Goal: Task Accomplishment & Management: Manage account settings

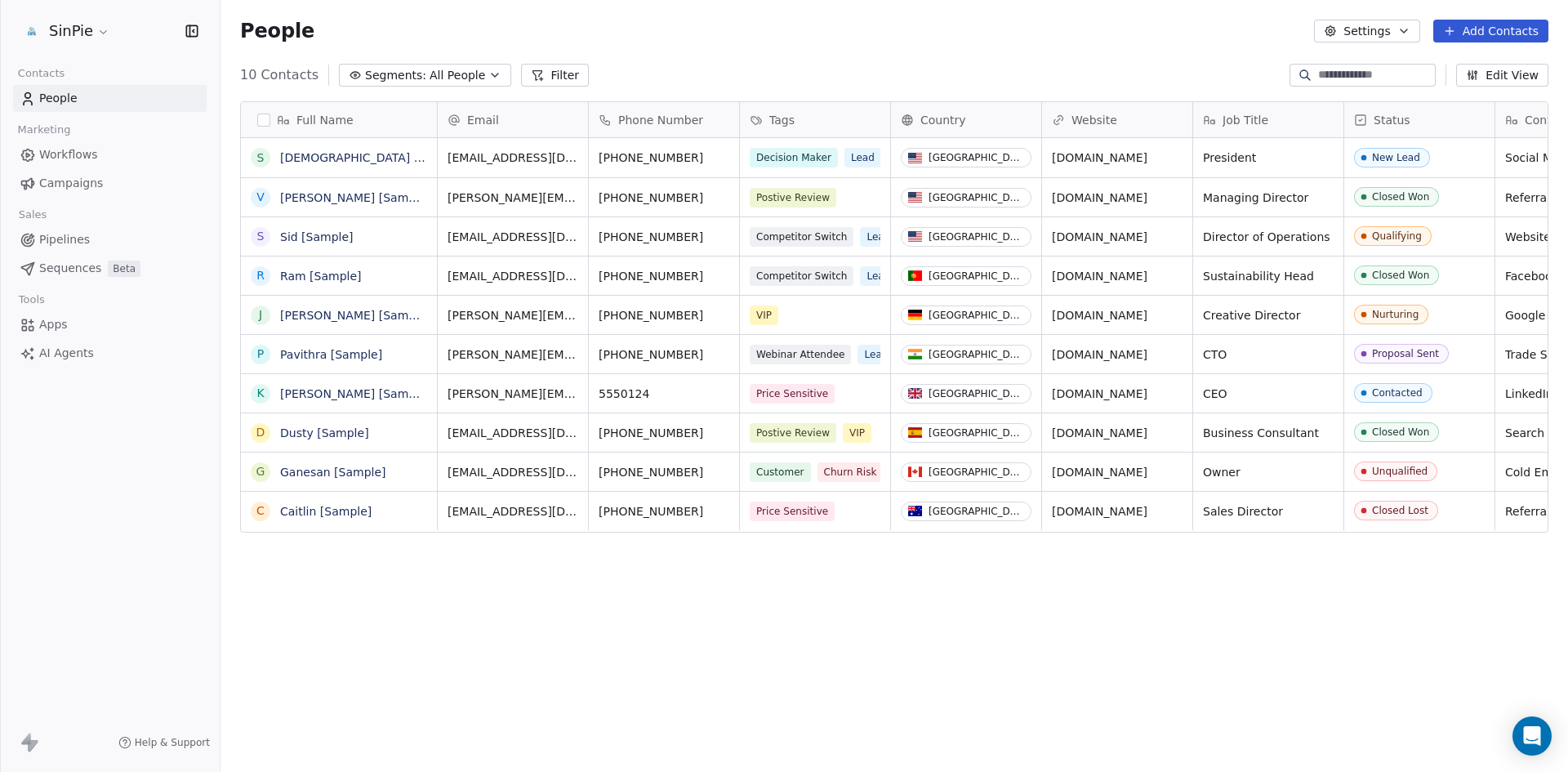
scroll to position [667, 1335]
click at [104, 35] on html "SinPie Contacts People Marketing Workflows Campaigns Sales Pipelines Sequences …" at bounding box center [784, 386] width 1568 height 772
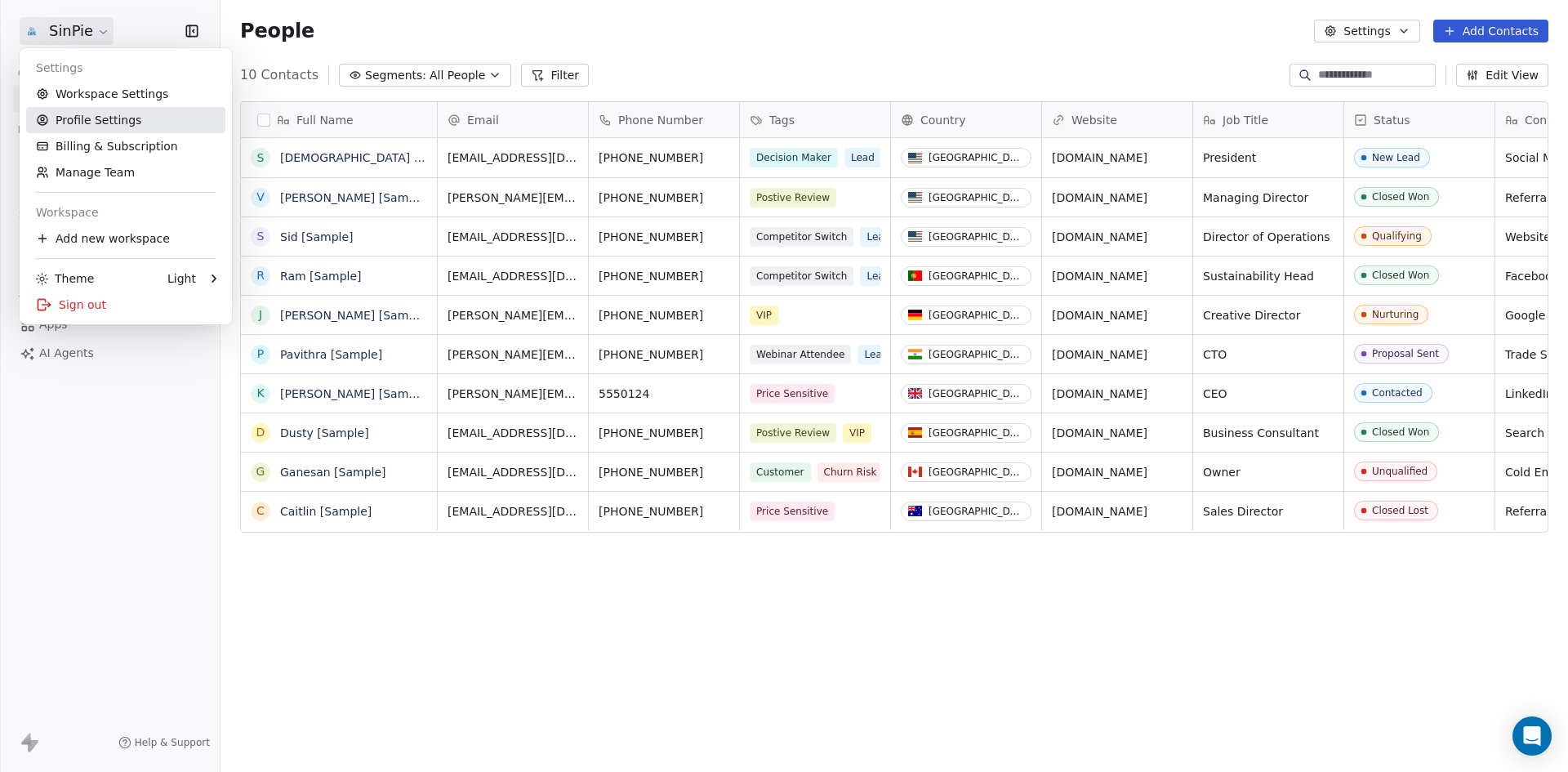
click at [90, 129] on link "Profile Settings" at bounding box center [126, 120] width 200 height 26
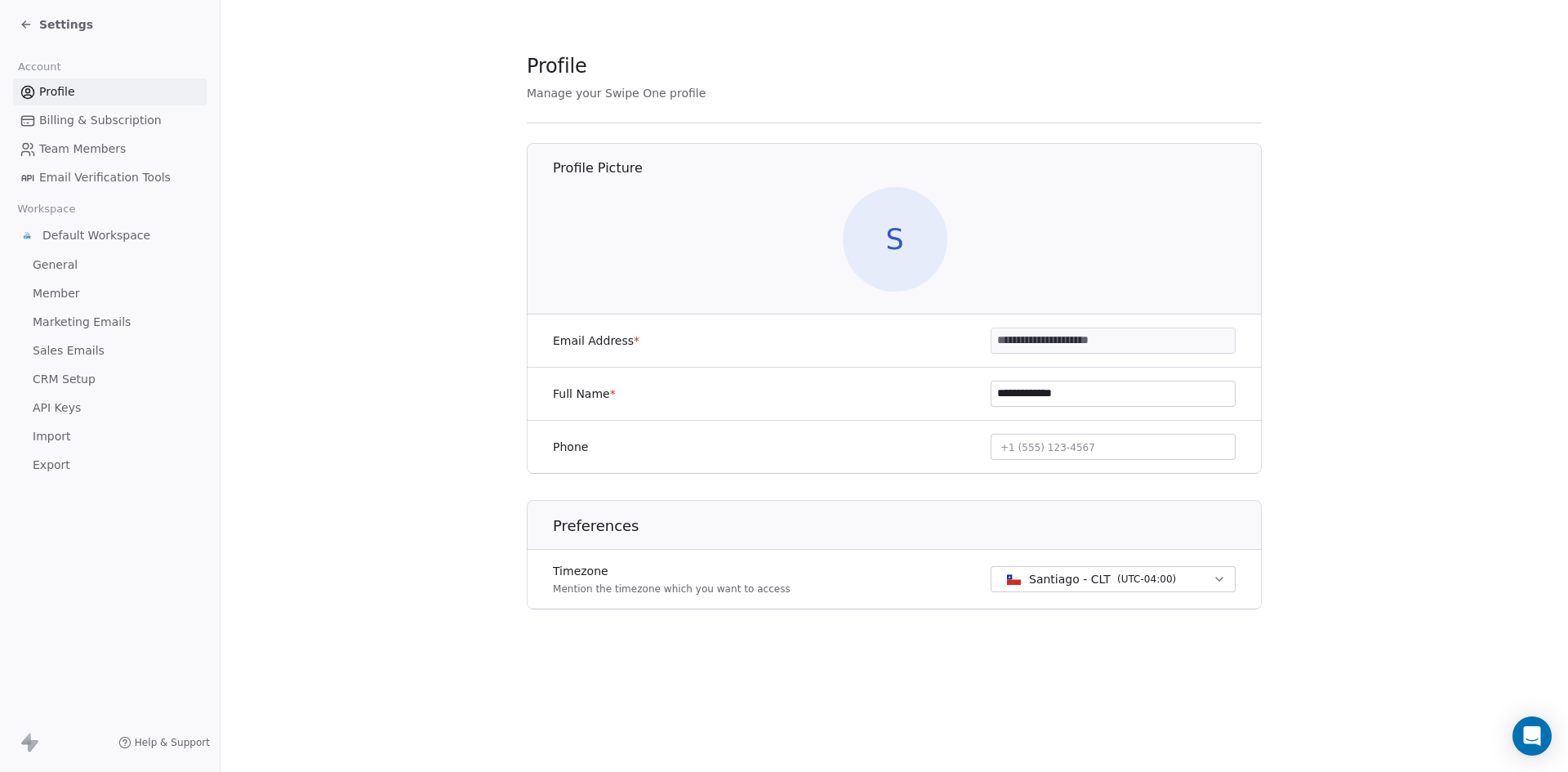
click at [1155, 335] on input "**********" at bounding box center [1113, 340] width 244 height 25
click at [1154, 338] on input "**********" at bounding box center [1113, 340] width 244 height 25
click at [1107, 341] on input "**********" at bounding box center [1113, 340] width 244 height 25
click at [1033, 340] on input "**********" at bounding box center [1113, 340] width 244 height 25
click at [85, 150] on span "Team Members" at bounding box center [82, 149] width 87 height 17
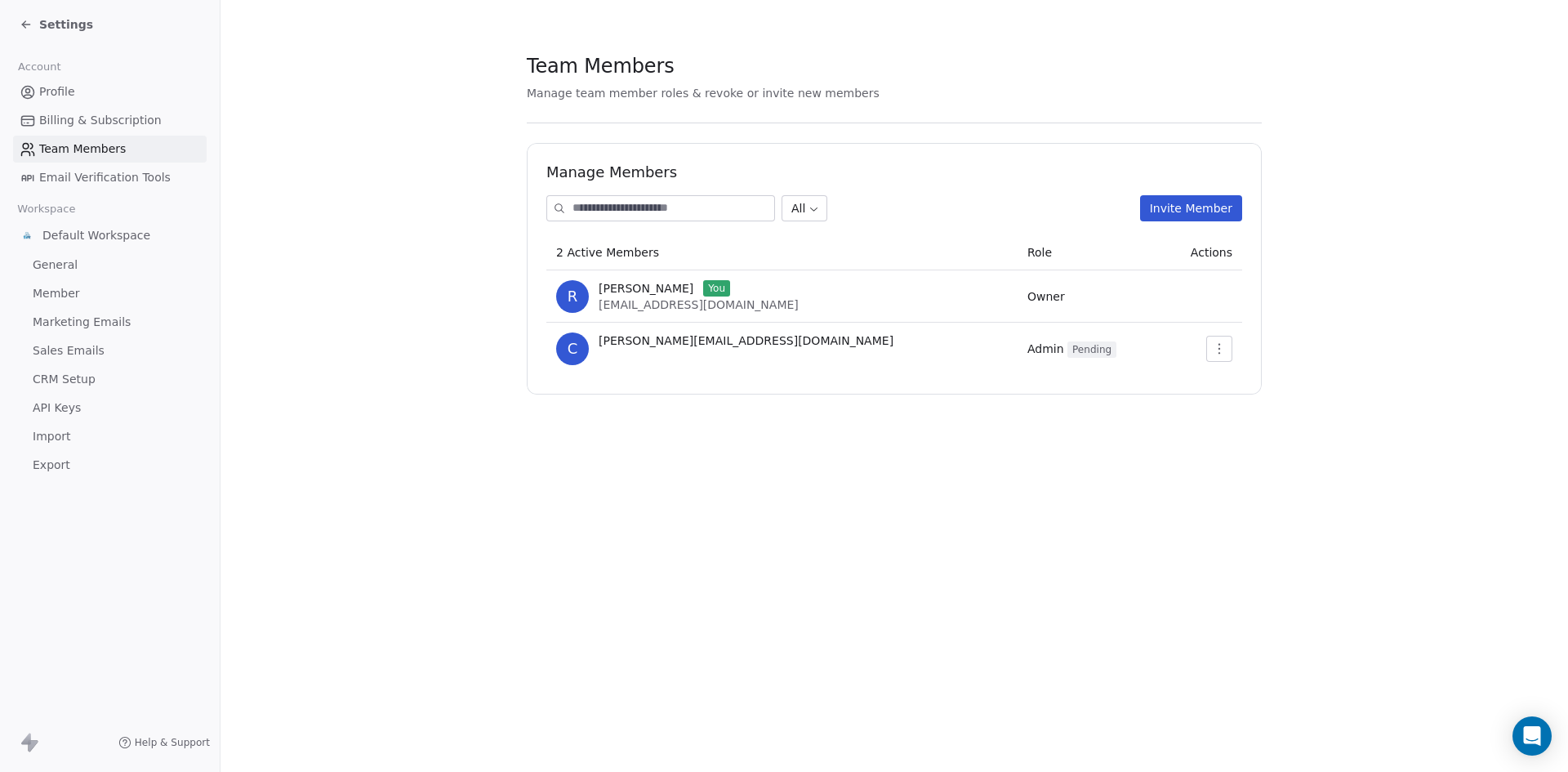
click at [26, 26] on icon at bounding box center [26, 25] width 13 height 13
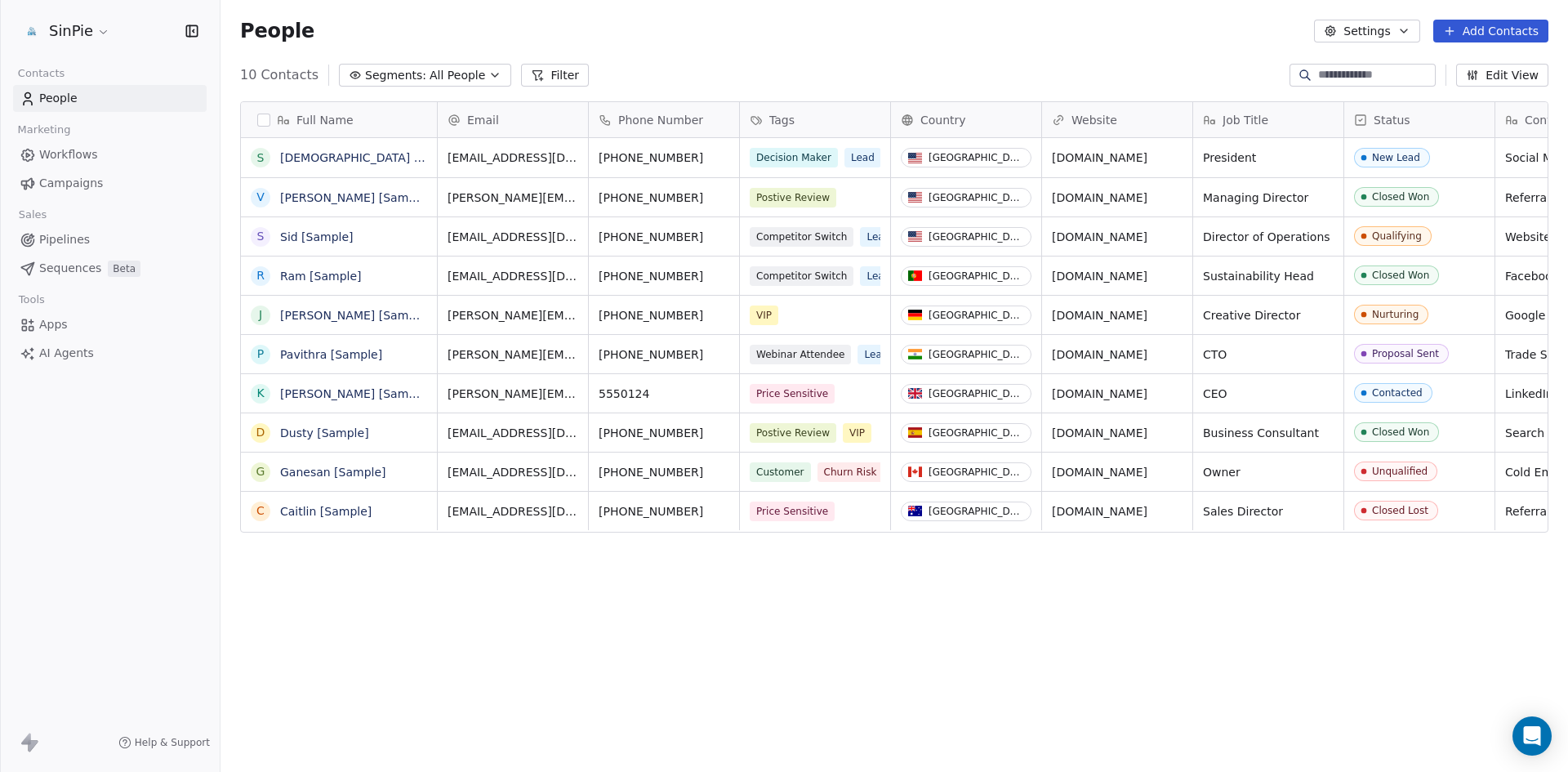
scroll to position [667, 1335]
click at [96, 32] on html "SinPie Contacts People Marketing Workflows Campaigns Sales Pipelines Sequences …" at bounding box center [784, 386] width 1568 height 772
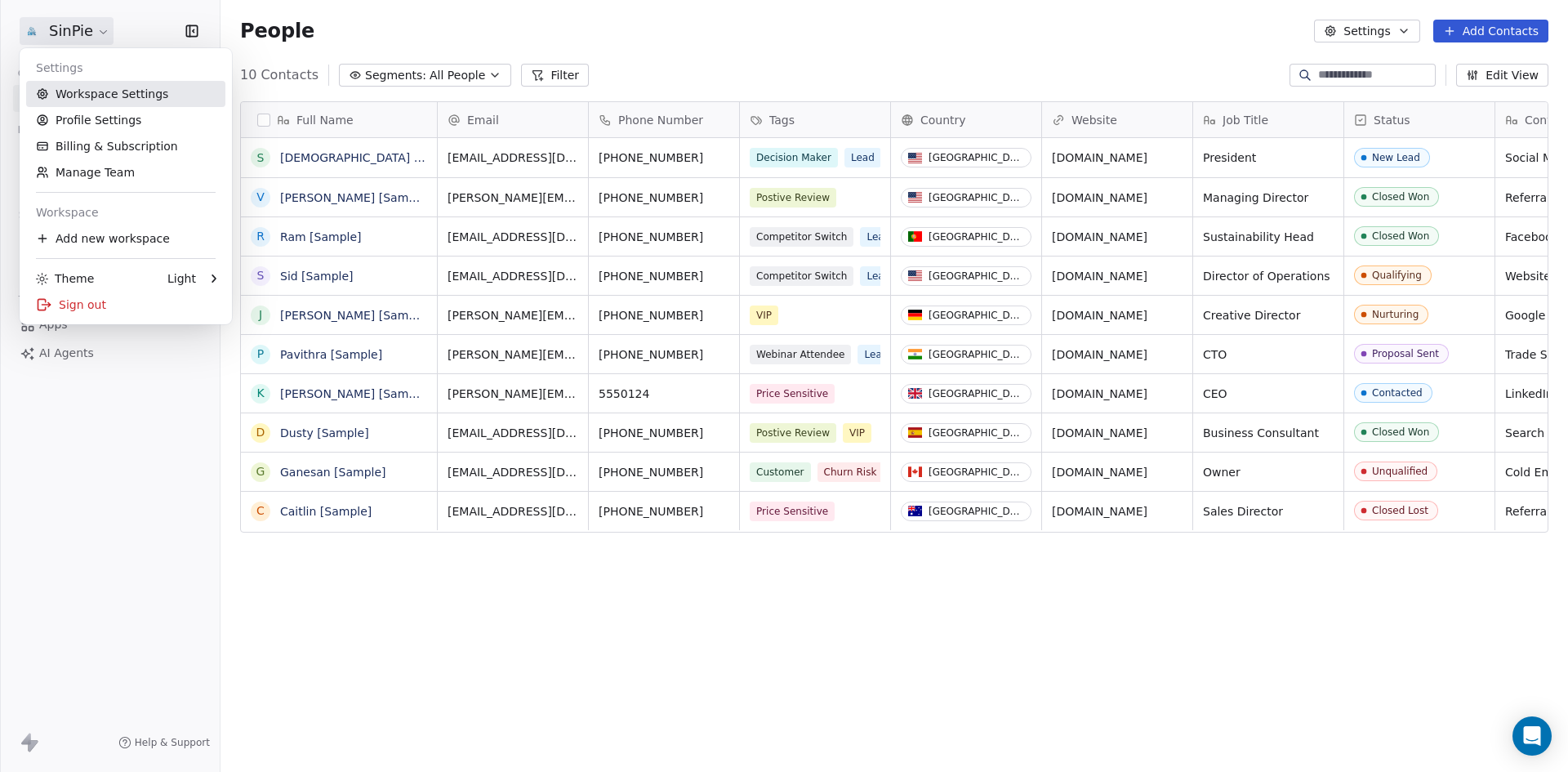
click at [128, 94] on link "Workspace Settings" at bounding box center [126, 94] width 200 height 26
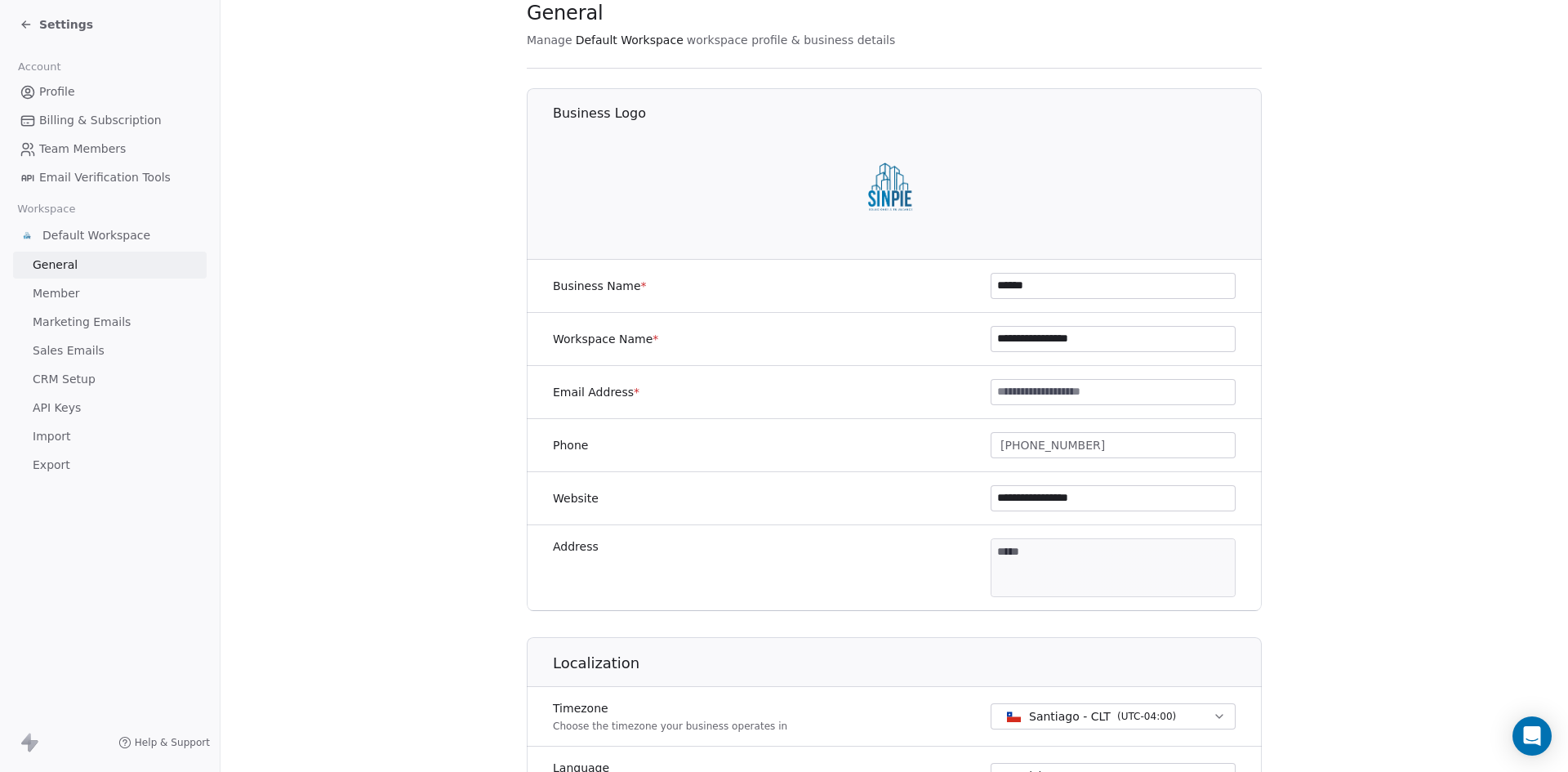
scroll to position [62, 0]
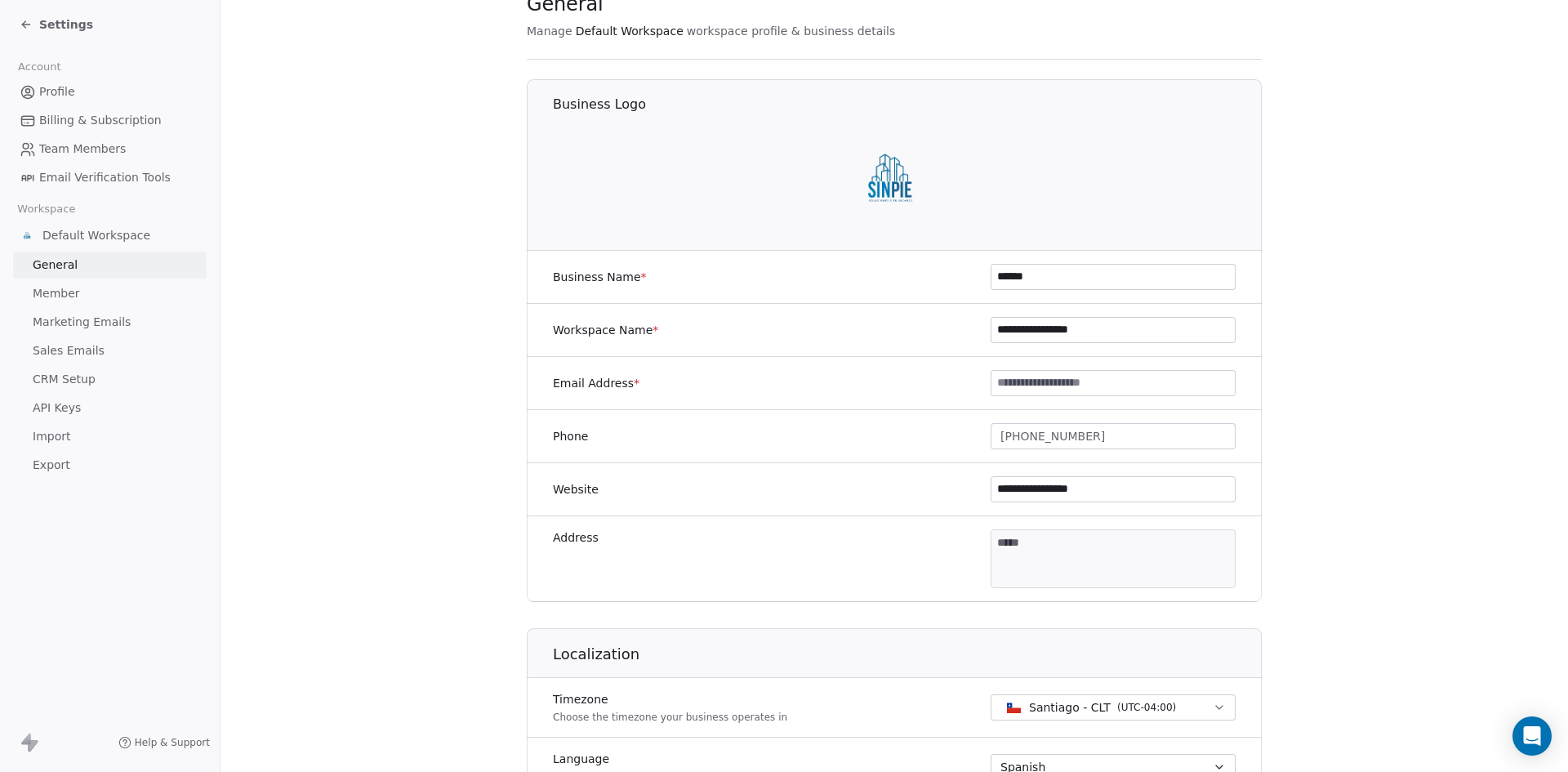
click at [1114, 328] on input "**********" at bounding box center [1113, 329] width 244 height 25
drag, startPoint x: 1030, startPoint y: 326, endPoint x: 986, endPoint y: 329, distance: 44.1
click at [992, 329] on input "**********" at bounding box center [1113, 329] width 244 height 25
type input "**********"
click at [992, 381] on input at bounding box center [1113, 383] width 244 height 25
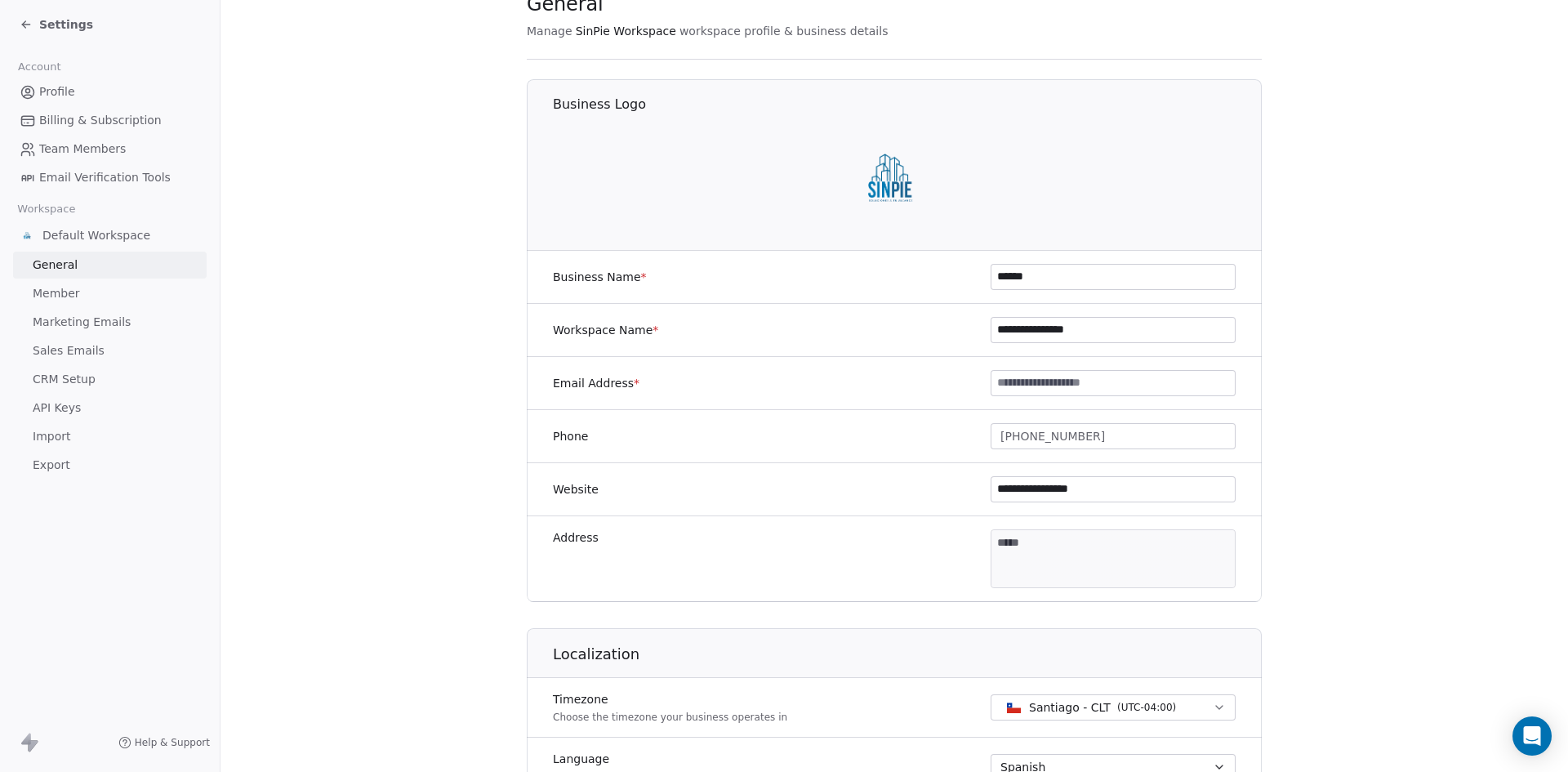
click at [992, 381] on input at bounding box center [1113, 383] width 244 height 25
type input "**********"
click at [1316, 387] on section "**********" at bounding box center [895, 703] width 1348 height 1529
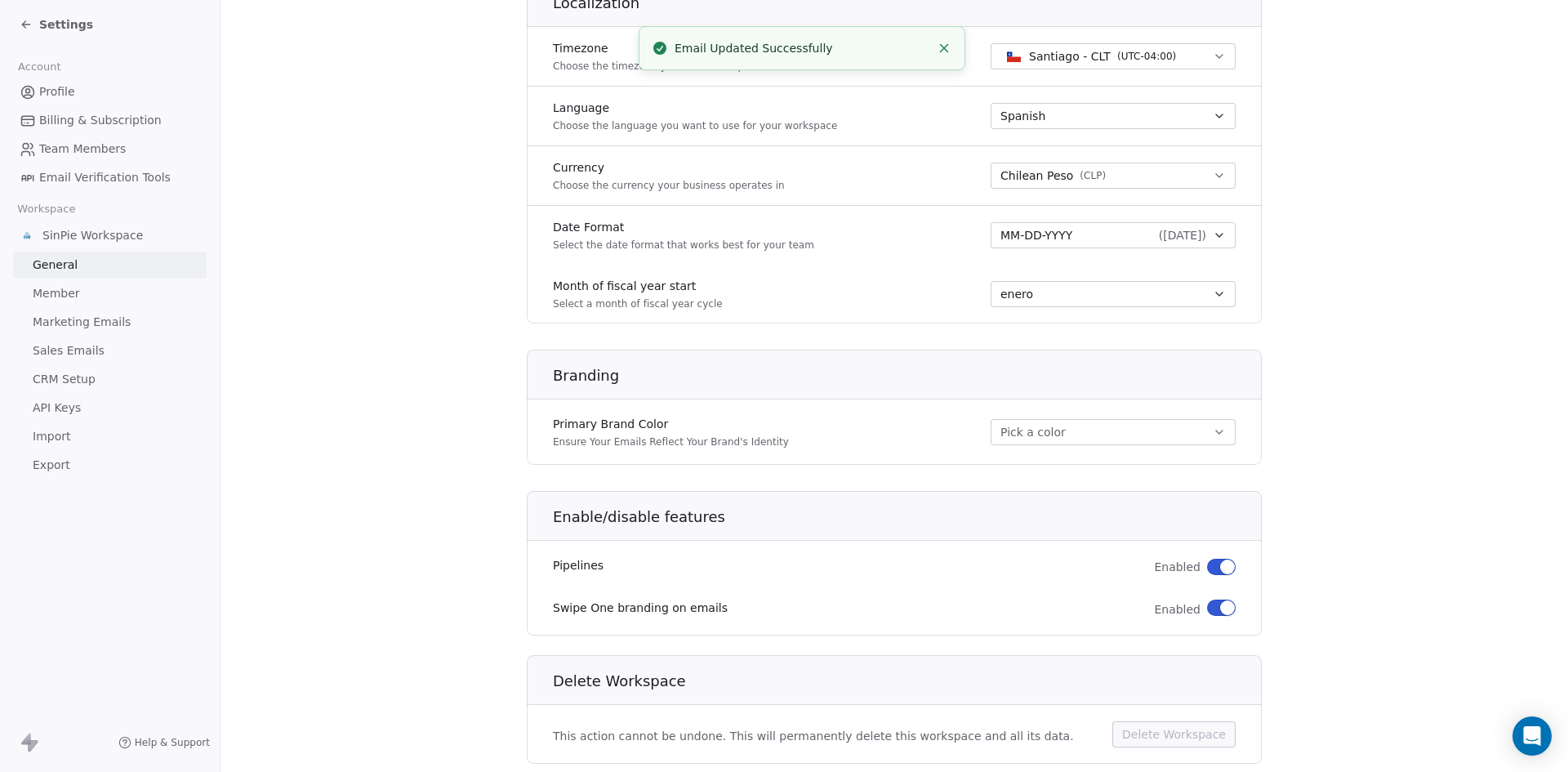
scroll to position [750, 0]
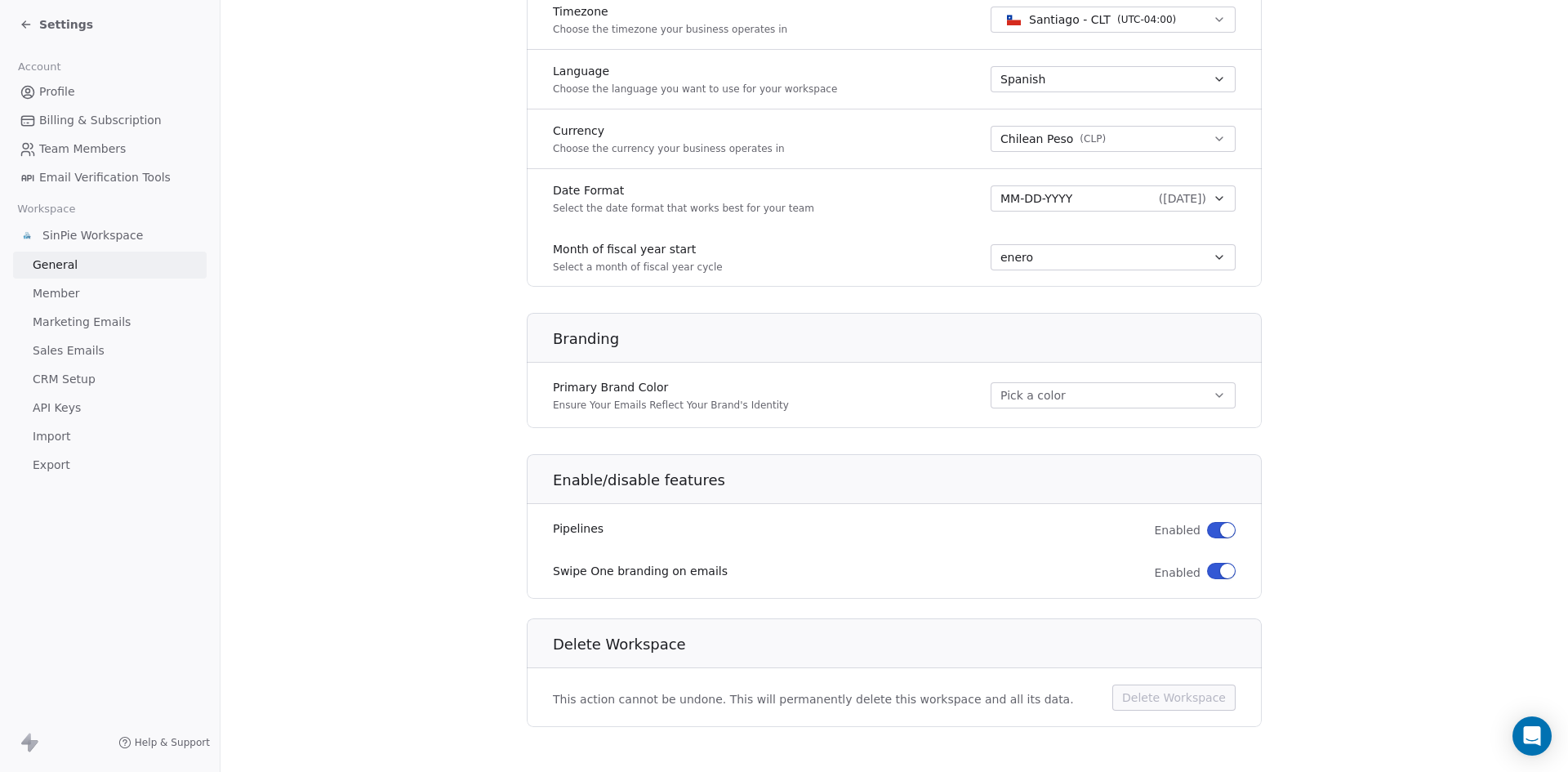
click at [1215, 393] on icon "button" at bounding box center [1220, 395] width 13 height 13
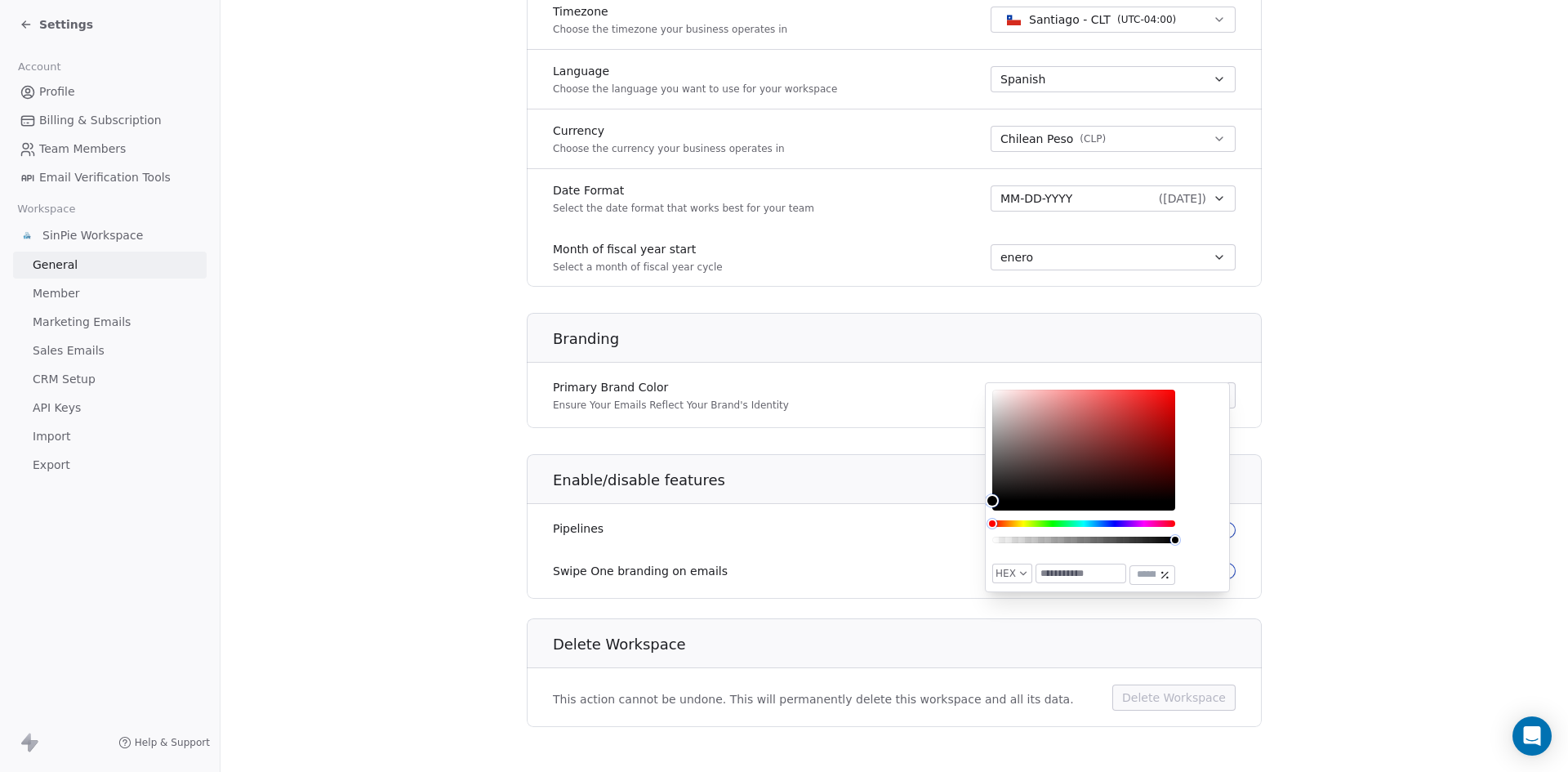
click at [1051, 576] on input "text" at bounding box center [1081, 574] width 89 height 18
click at [1110, 569] on input "*******" at bounding box center [1081, 574] width 89 height 18
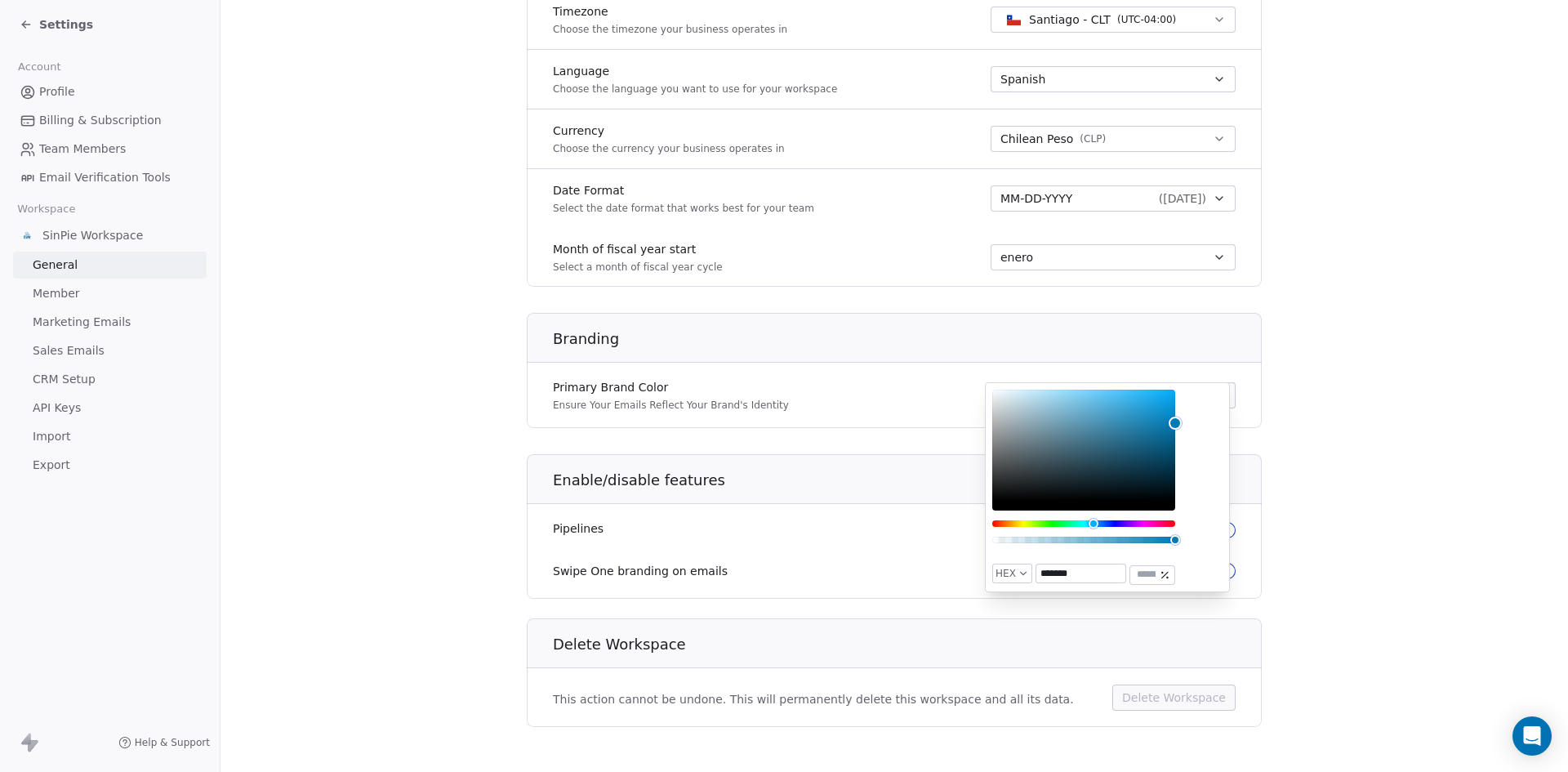
type input "*******"
click at [1184, 619] on div "Delete Workspace" at bounding box center [894, 638] width 754 height 59
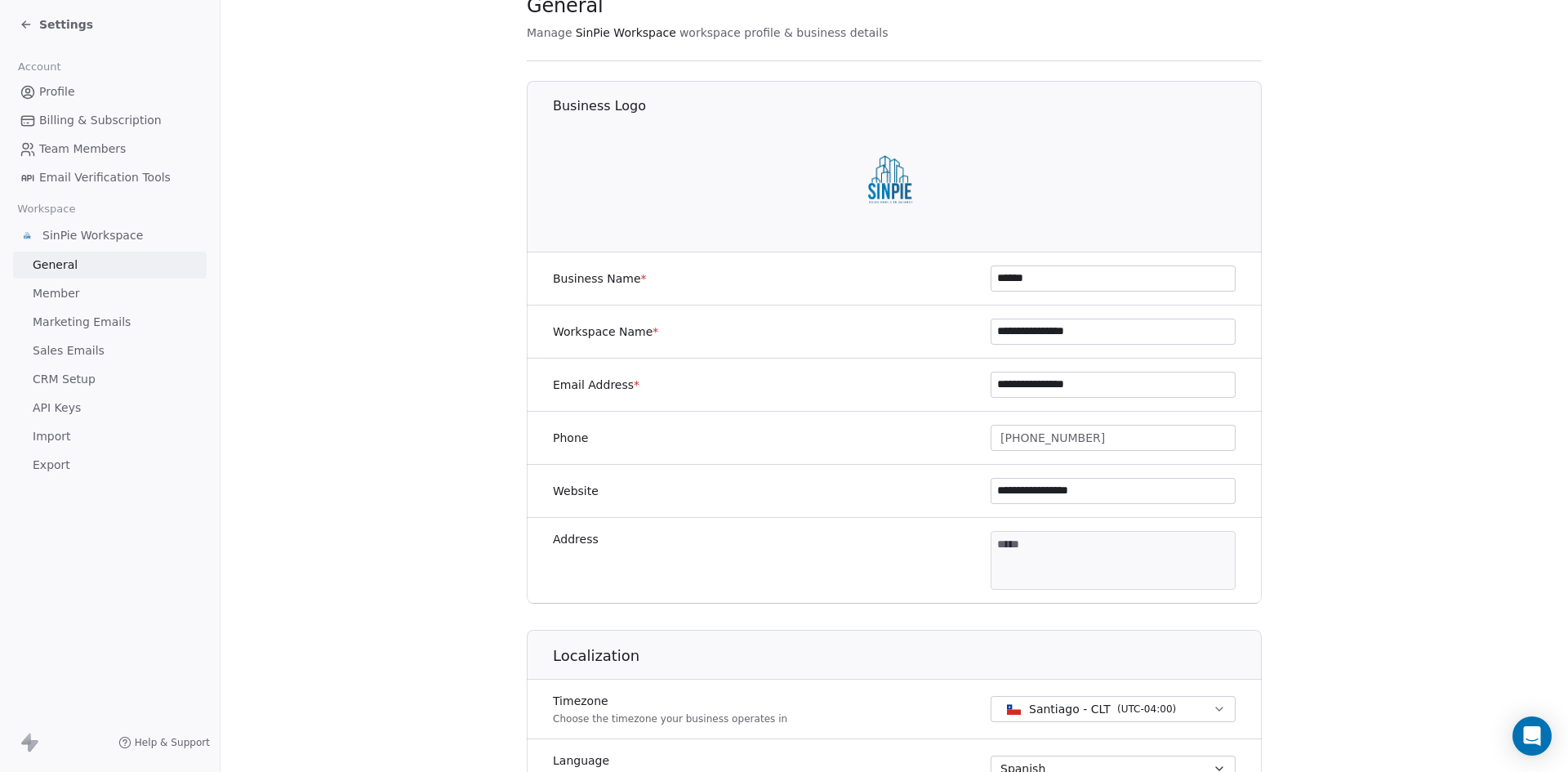
scroll to position [50, 0]
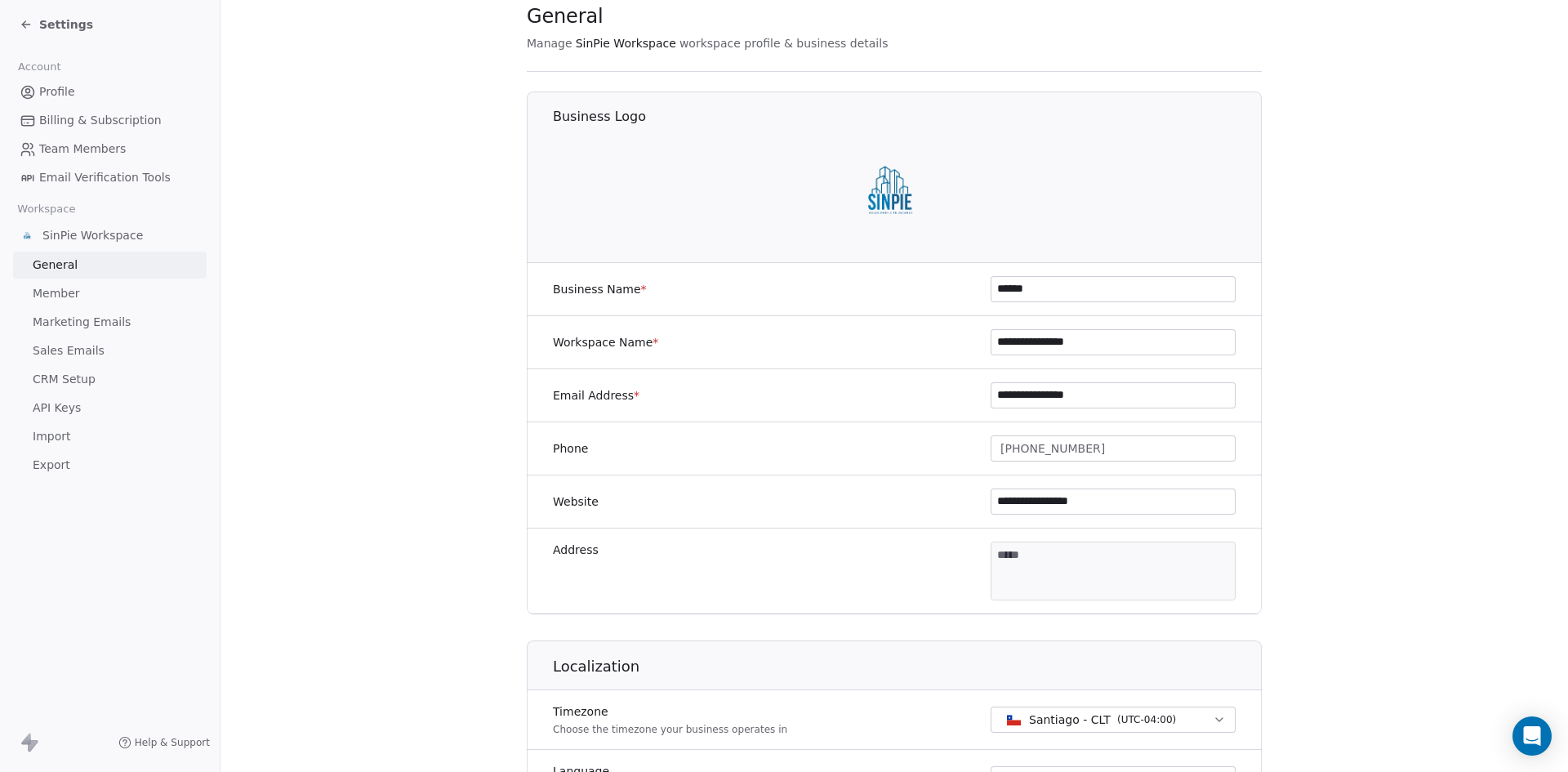
click at [992, 395] on input "**********" at bounding box center [1113, 395] width 244 height 25
type input "**********"
click at [434, 226] on section "**********" at bounding box center [895, 715] width 1348 height 1529
click at [22, 24] on icon at bounding box center [26, 25] width 13 height 13
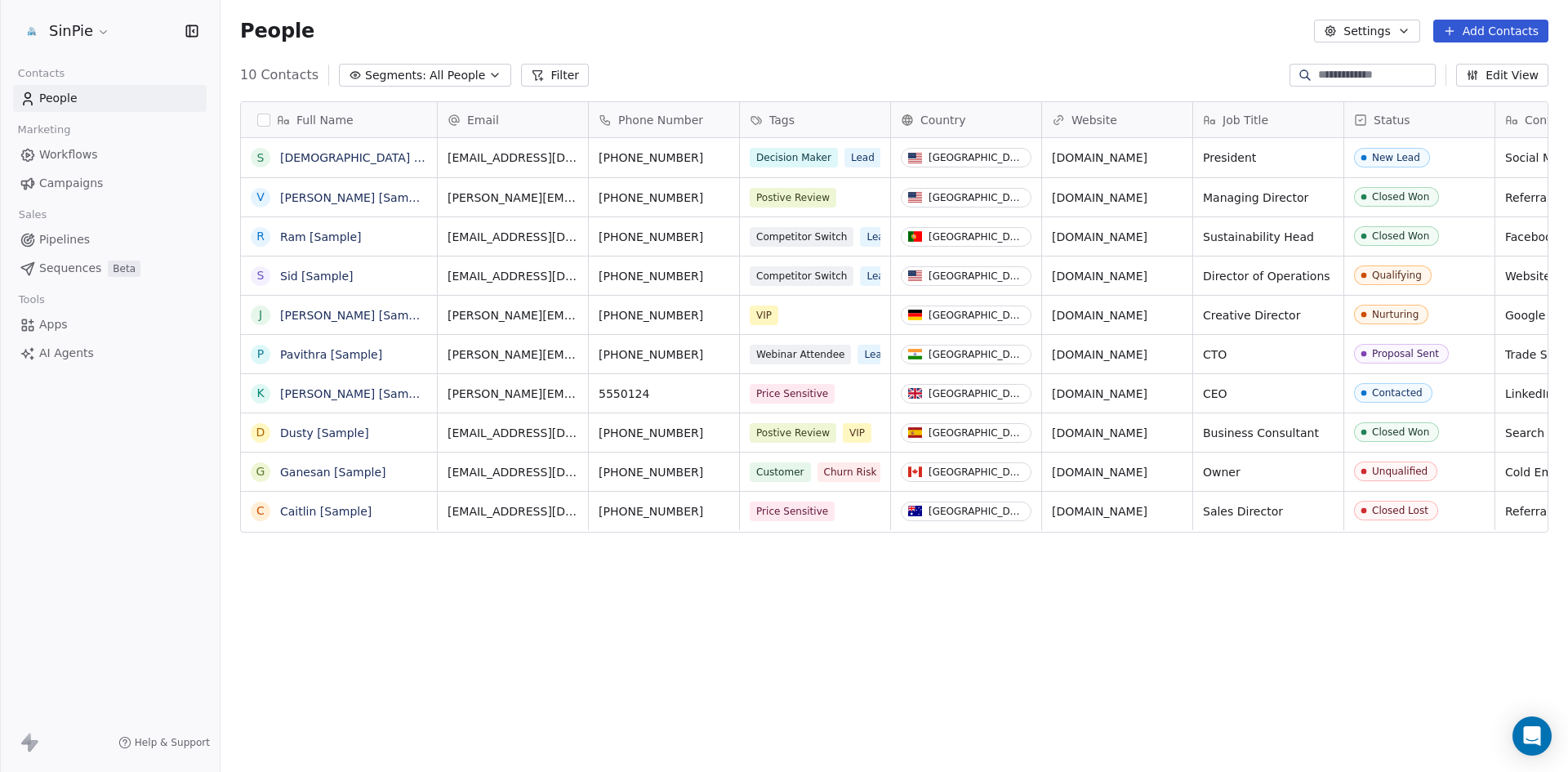
scroll to position [667, 1335]
click at [1408, 29] on icon "button" at bounding box center [1404, 31] width 13 height 13
click at [1148, 55] on html "SinPie Contacts People Marketing Workflows Campaigns Sales Pipelines Sequences …" at bounding box center [784, 386] width 1568 height 772
click at [464, 647] on div "Full Name S Swami [Sample] V Vanessa [Sample] S Sid [Sample] R Ram [Sample] J J…" at bounding box center [895, 428] width 1348 height 680
click at [63, 160] on span "Workflows" at bounding box center [68, 154] width 58 height 17
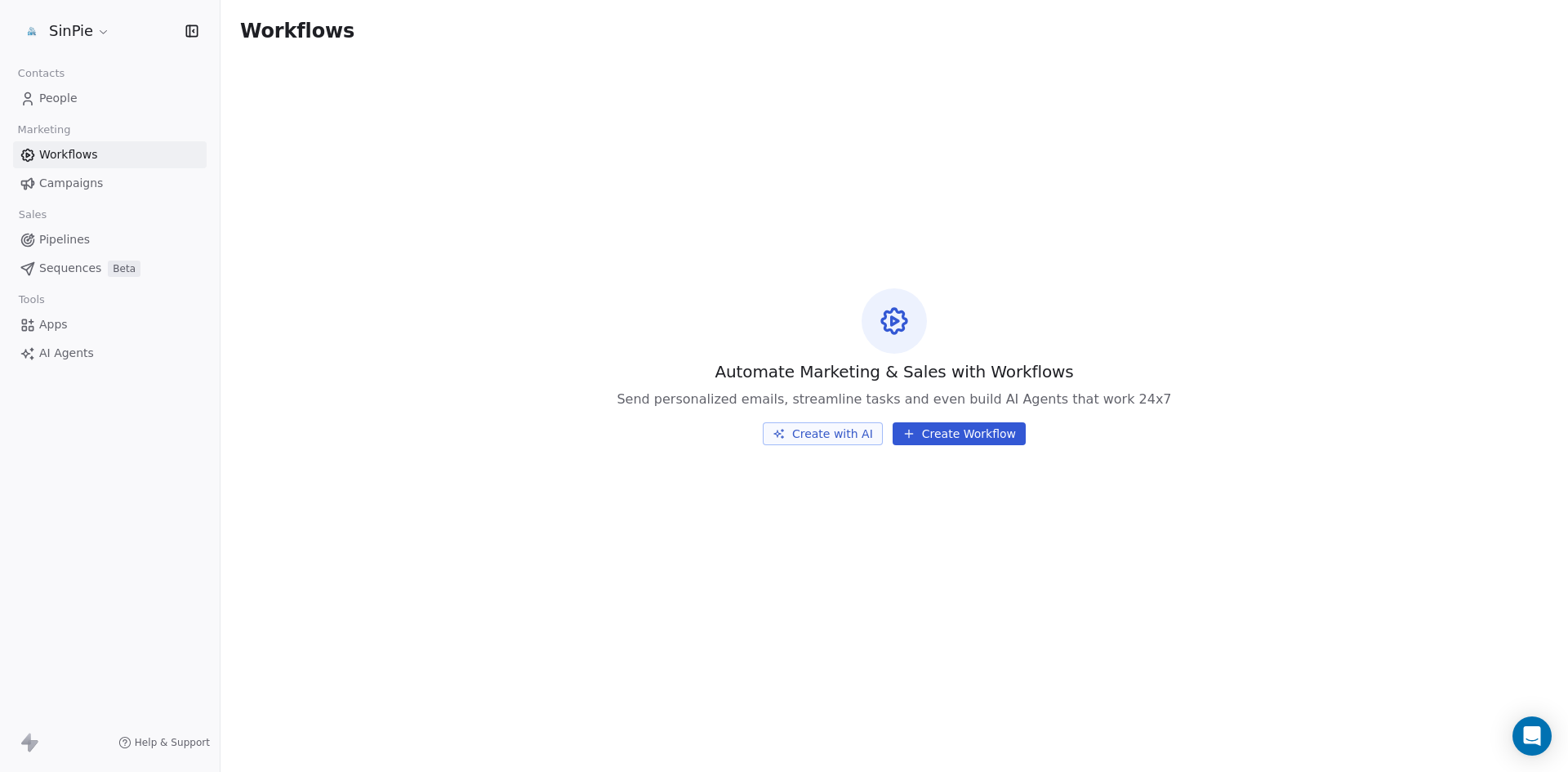
click at [49, 185] on span "Campaigns" at bounding box center [71, 183] width 64 height 17
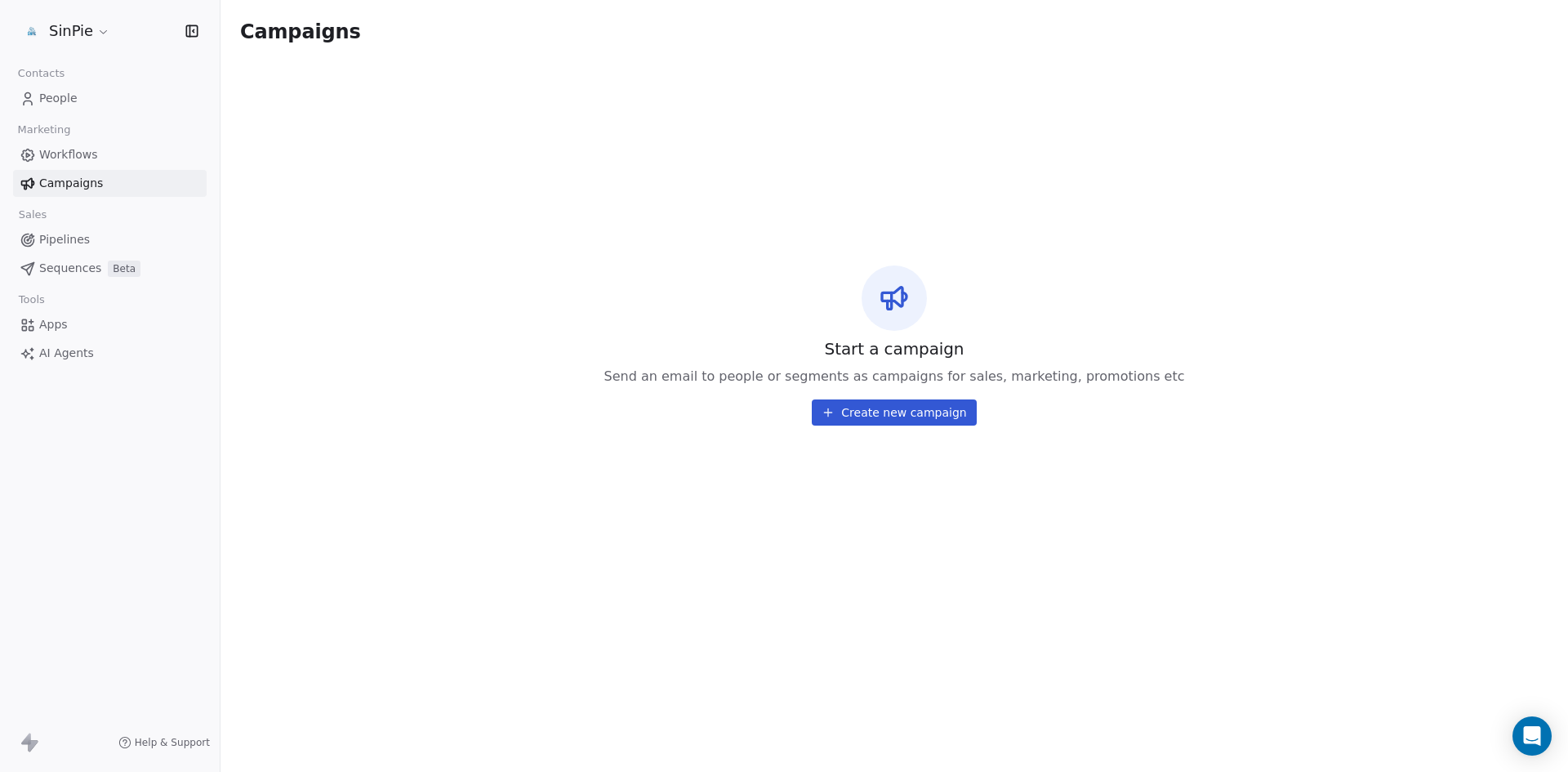
click at [57, 99] on span "People" at bounding box center [58, 99] width 38 height 17
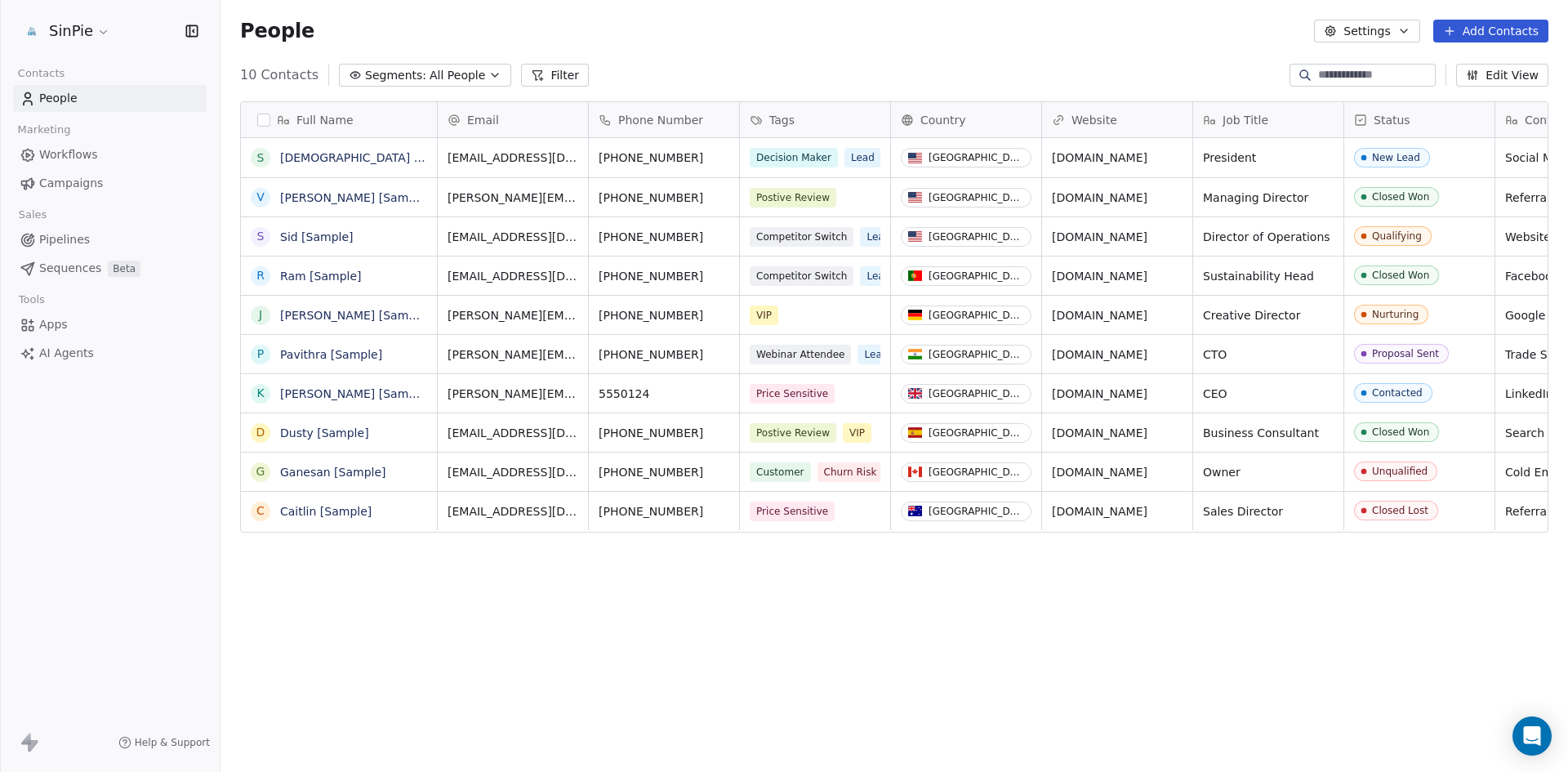
scroll to position [667, 1335]
click at [489, 74] on icon "button" at bounding box center [495, 75] width 13 height 13
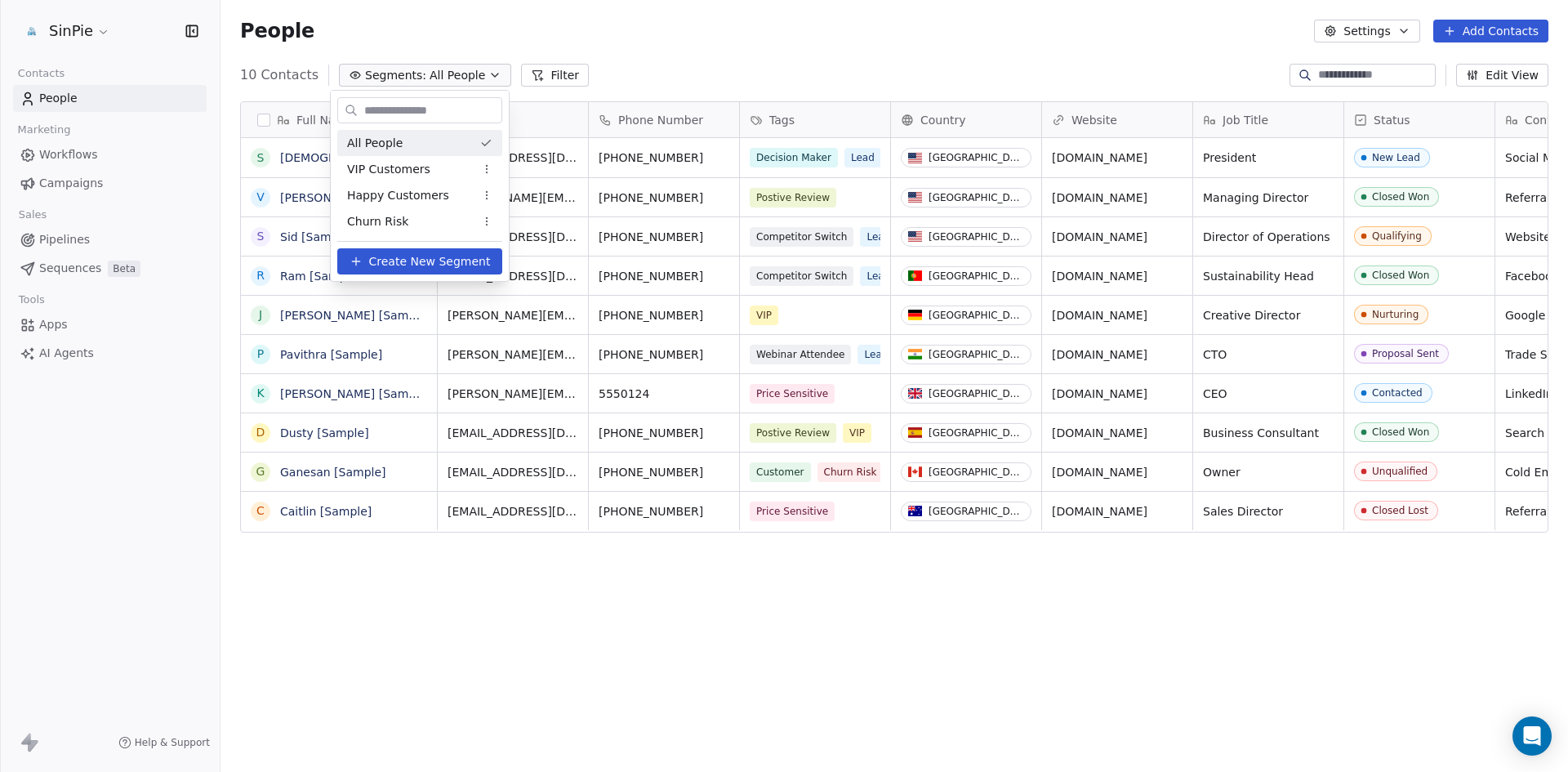
click at [478, 74] on html "SinPie Contacts People Marketing Workflows Campaigns Sales Pipelines Sequences …" at bounding box center [784, 386] width 1568 height 772
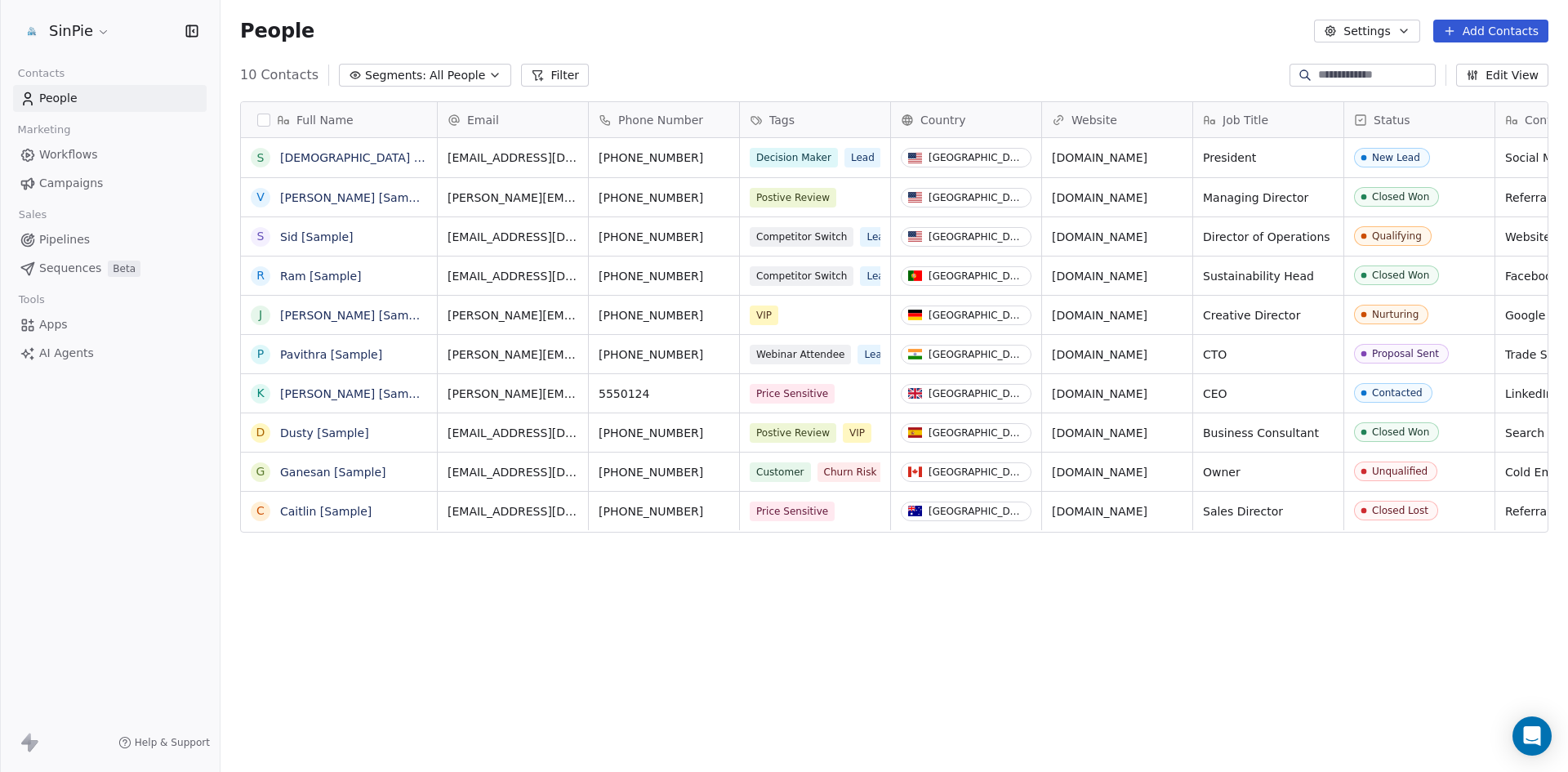
click at [1504, 76] on button "Edit View" at bounding box center [1502, 75] width 92 height 23
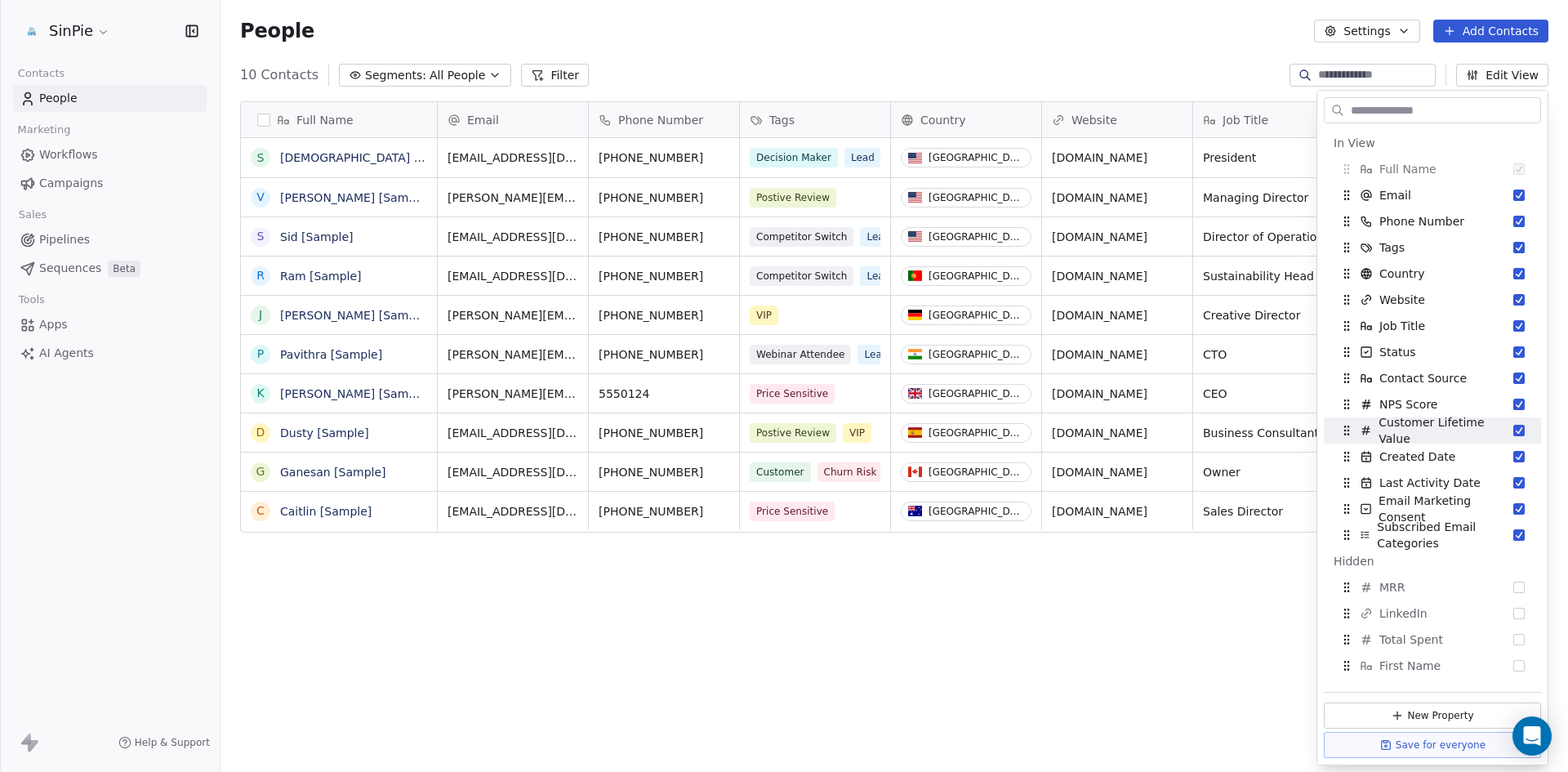
click at [1176, 70] on div "10 Contacts Segments: All People Filter Edit View" at bounding box center [895, 75] width 1348 height 26
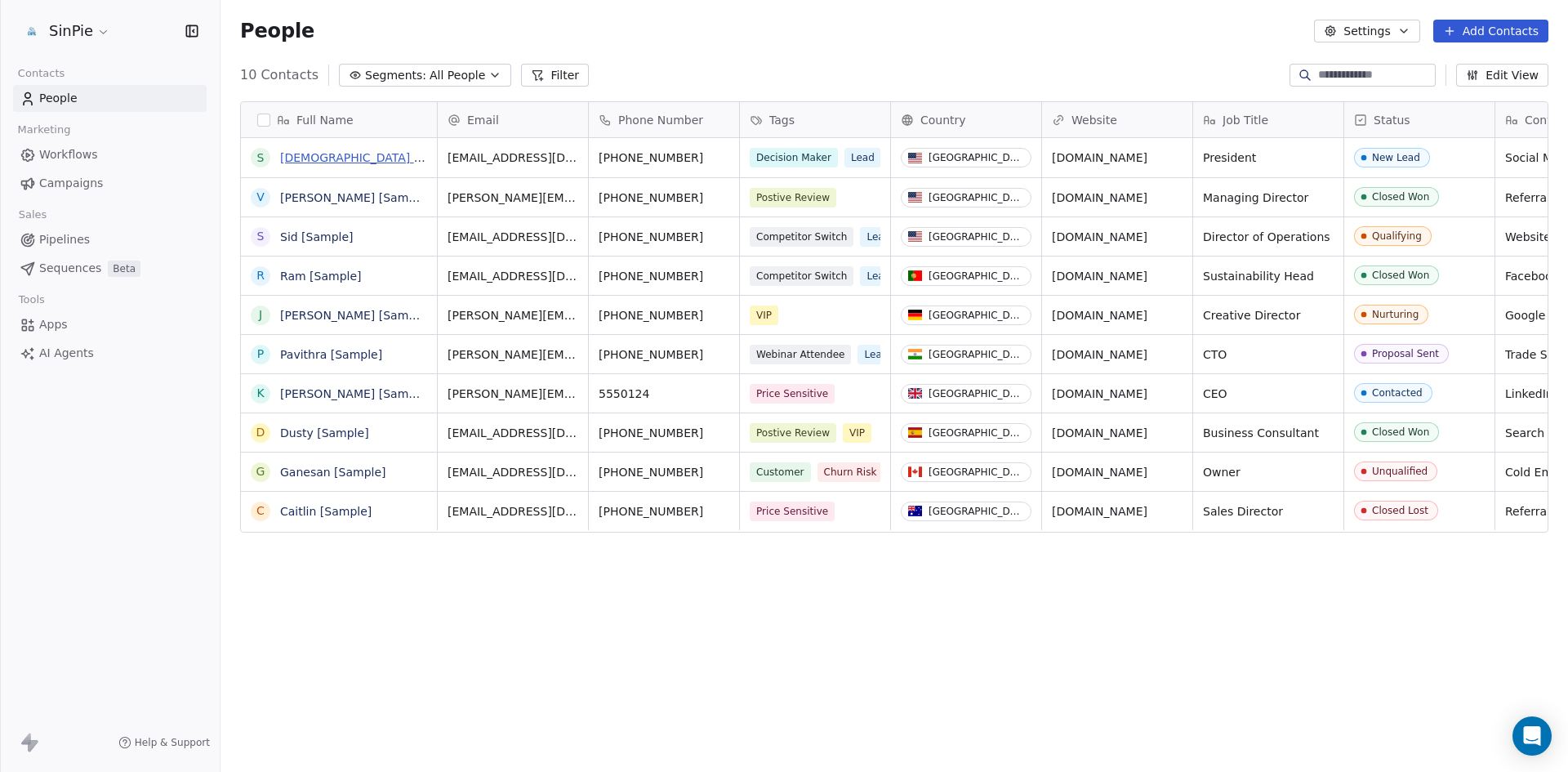
click at [317, 161] on link "Swami [Sample]" at bounding box center [372, 158] width 185 height 13
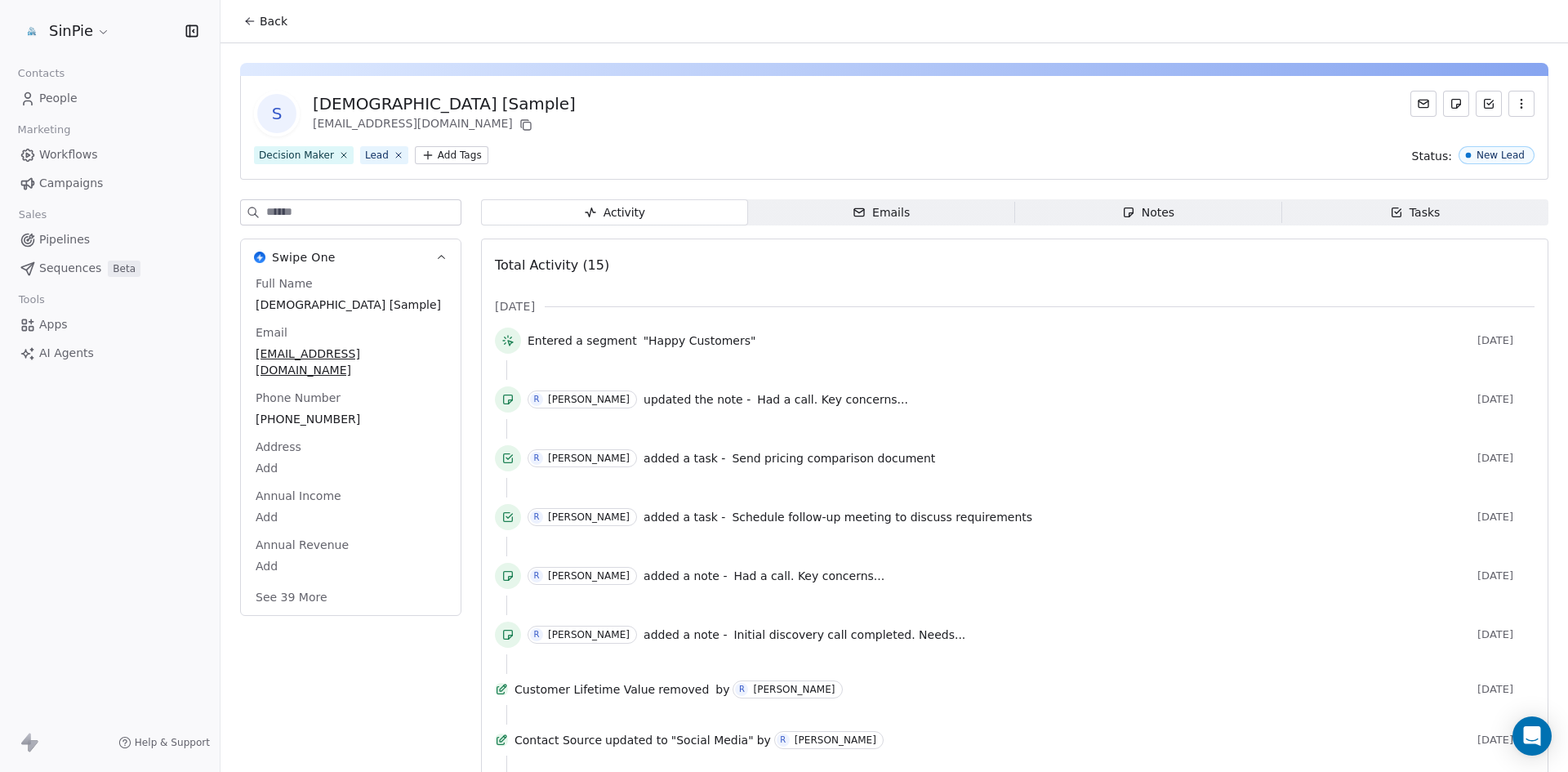
click at [48, 99] on span "People" at bounding box center [58, 99] width 38 height 17
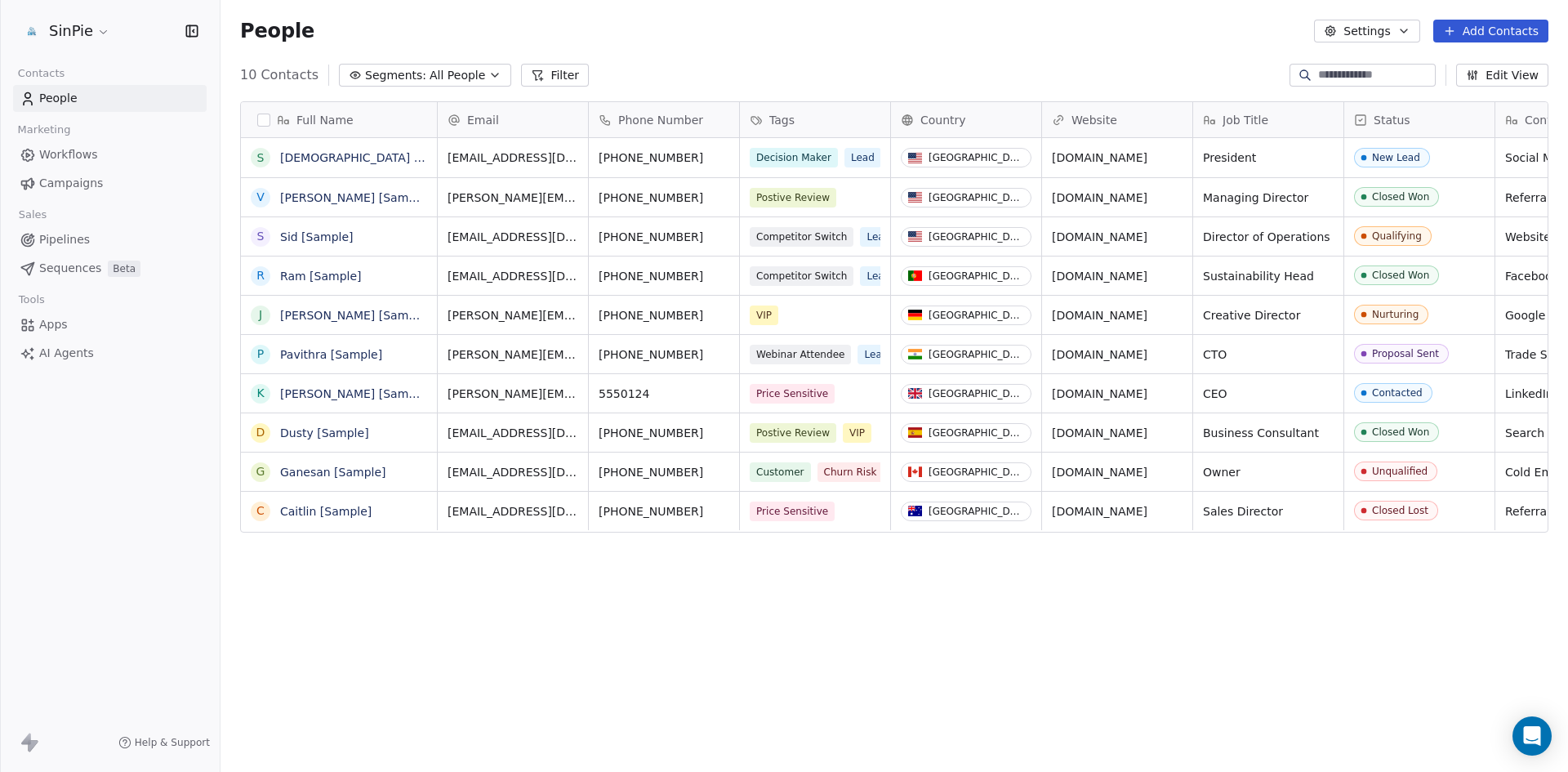
scroll to position [667, 1335]
click at [99, 32] on html "SinPie Contacts People Marketing Workflows Campaigns Sales Pipelines Sequences …" at bounding box center [784, 386] width 1568 height 772
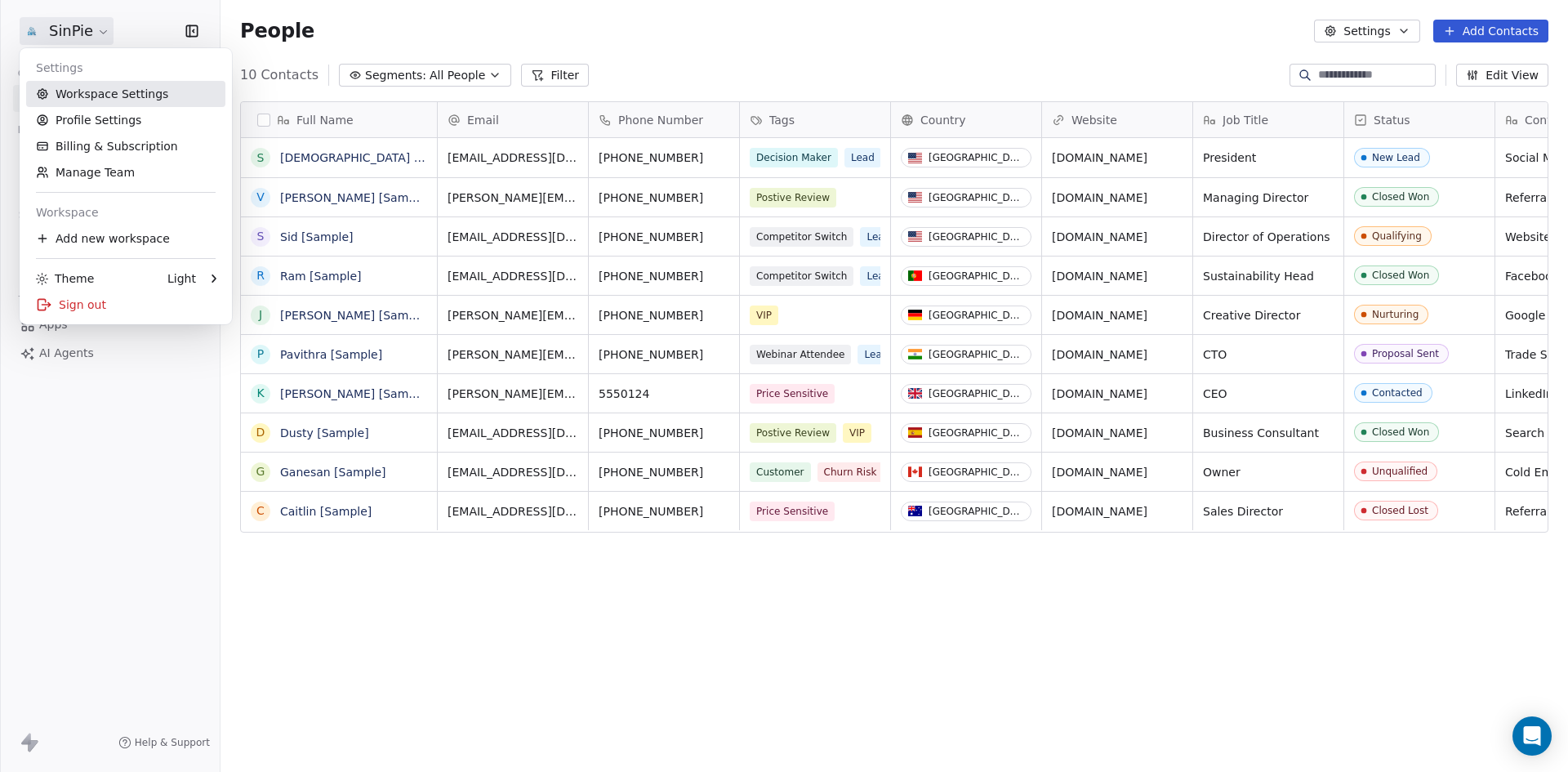
click at [109, 95] on link "Workspace Settings" at bounding box center [126, 94] width 200 height 26
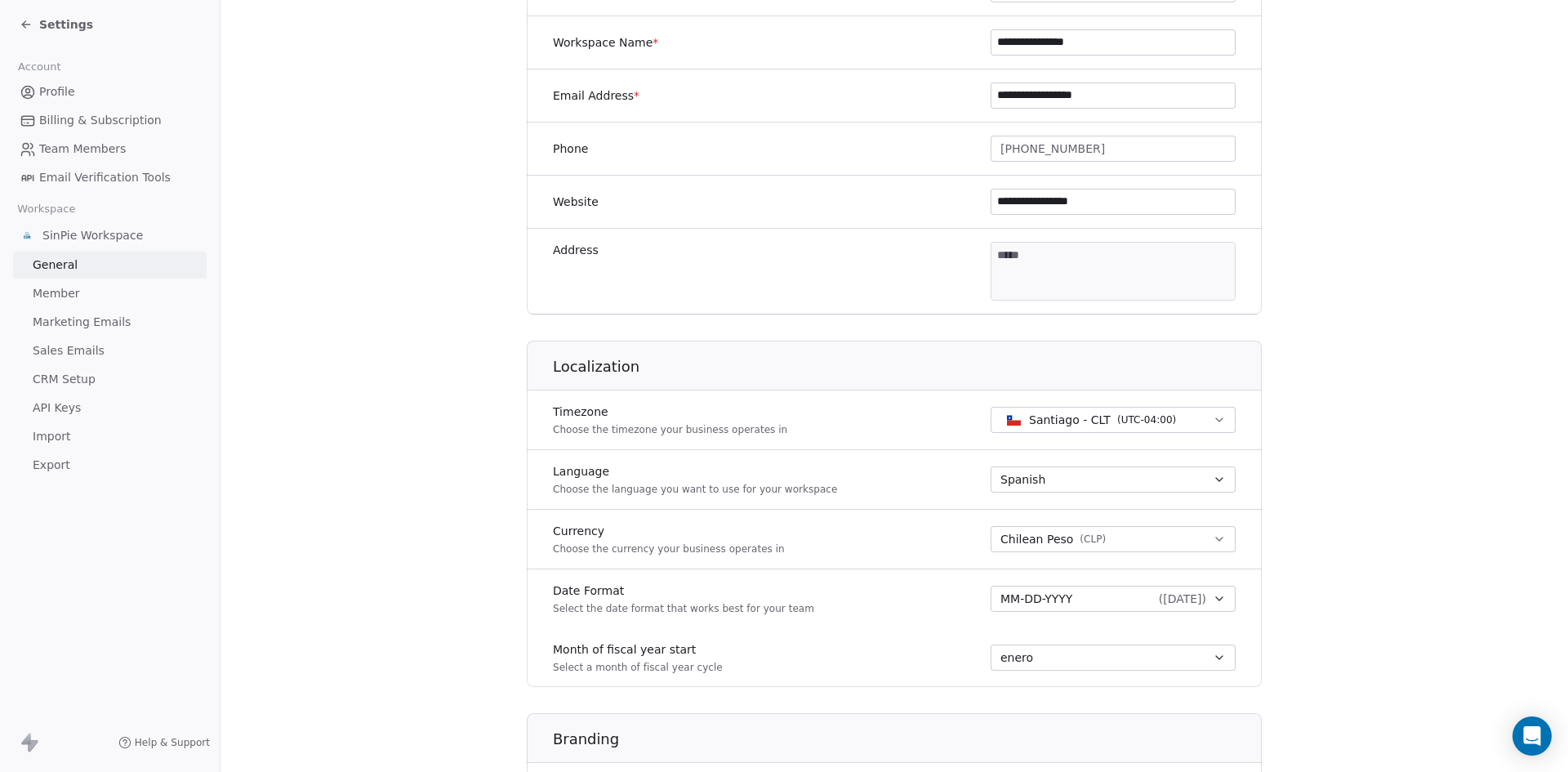
scroll to position [325, 0]
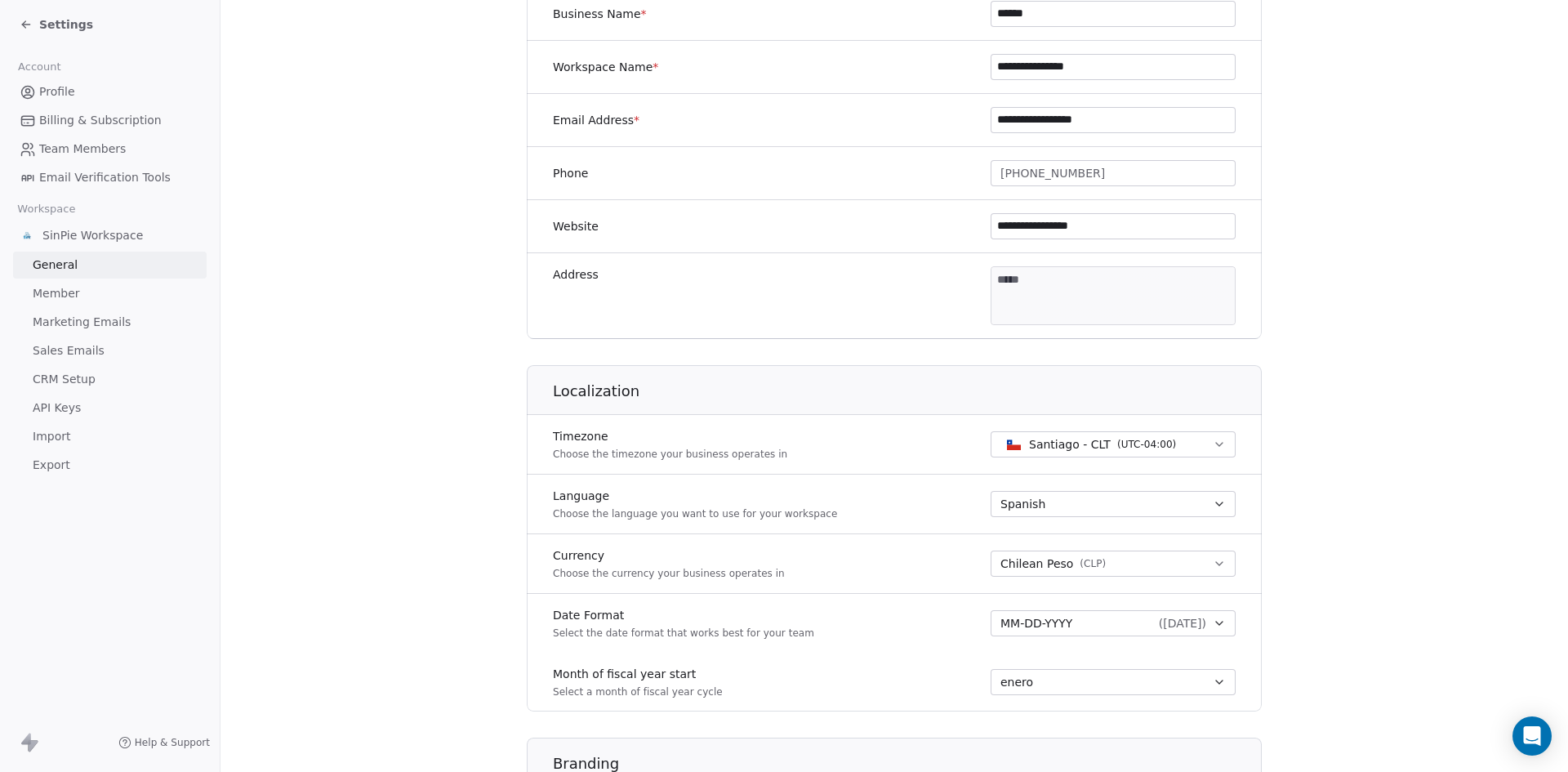
click at [65, 293] on span "Member" at bounding box center [57, 294] width 47 height 17
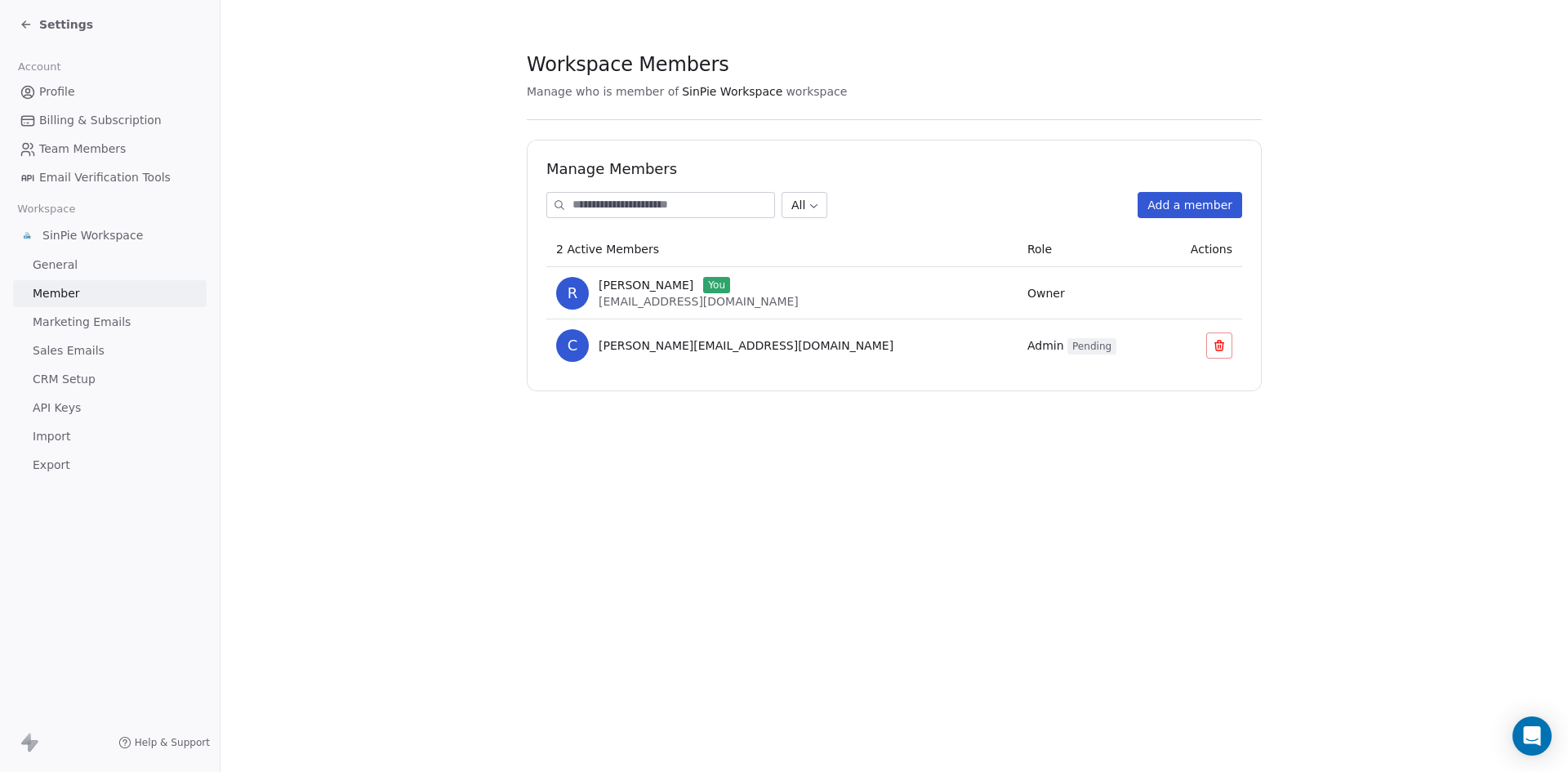
click at [21, 21] on icon at bounding box center [26, 25] width 13 height 13
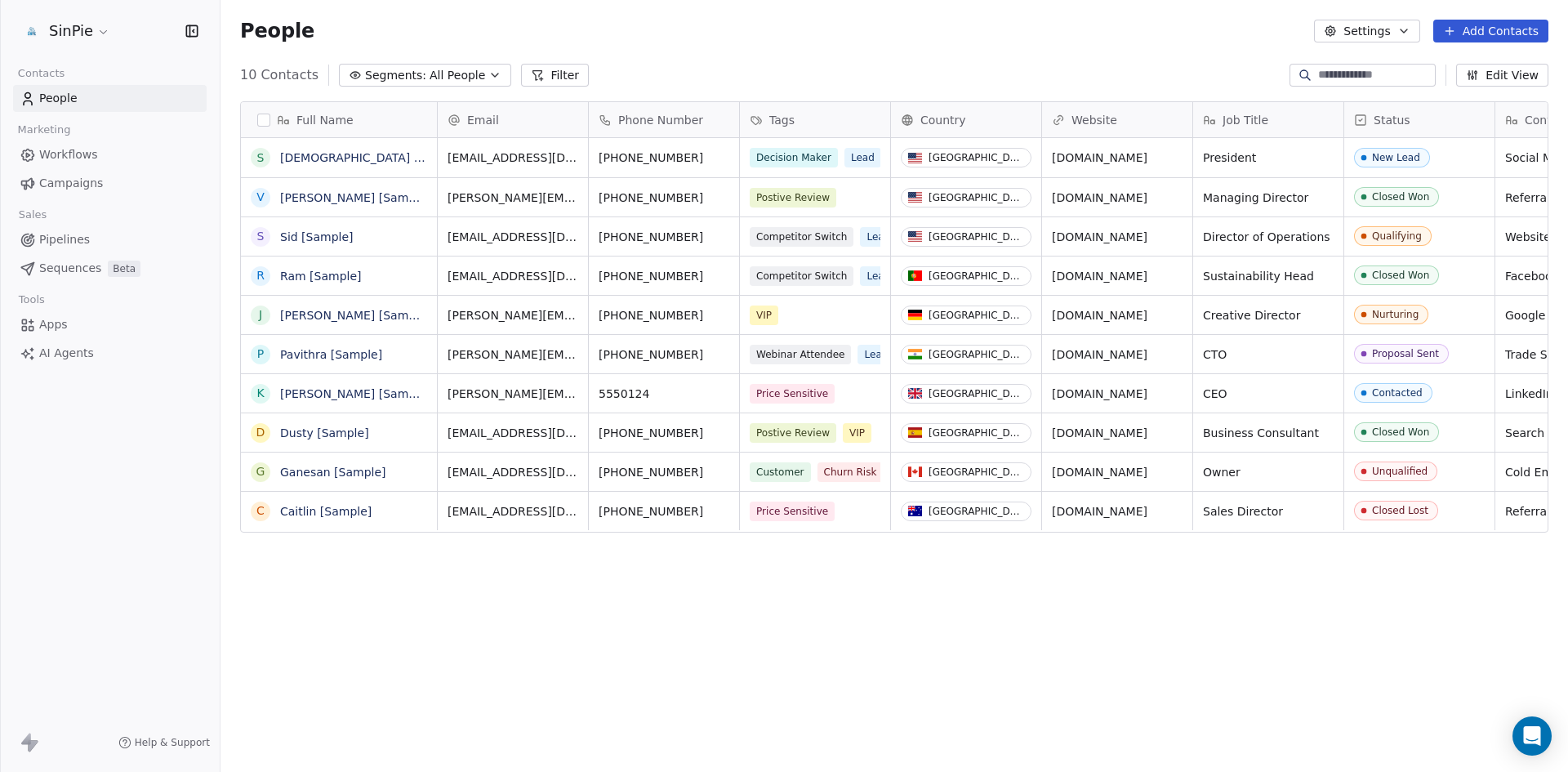
scroll to position [667, 1335]
click at [99, 33] on html "SinPie Contacts People Marketing Workflows Campaigns Sales Pipelines Sequences …" at bounding box center [784, 386] width 1568 height 772
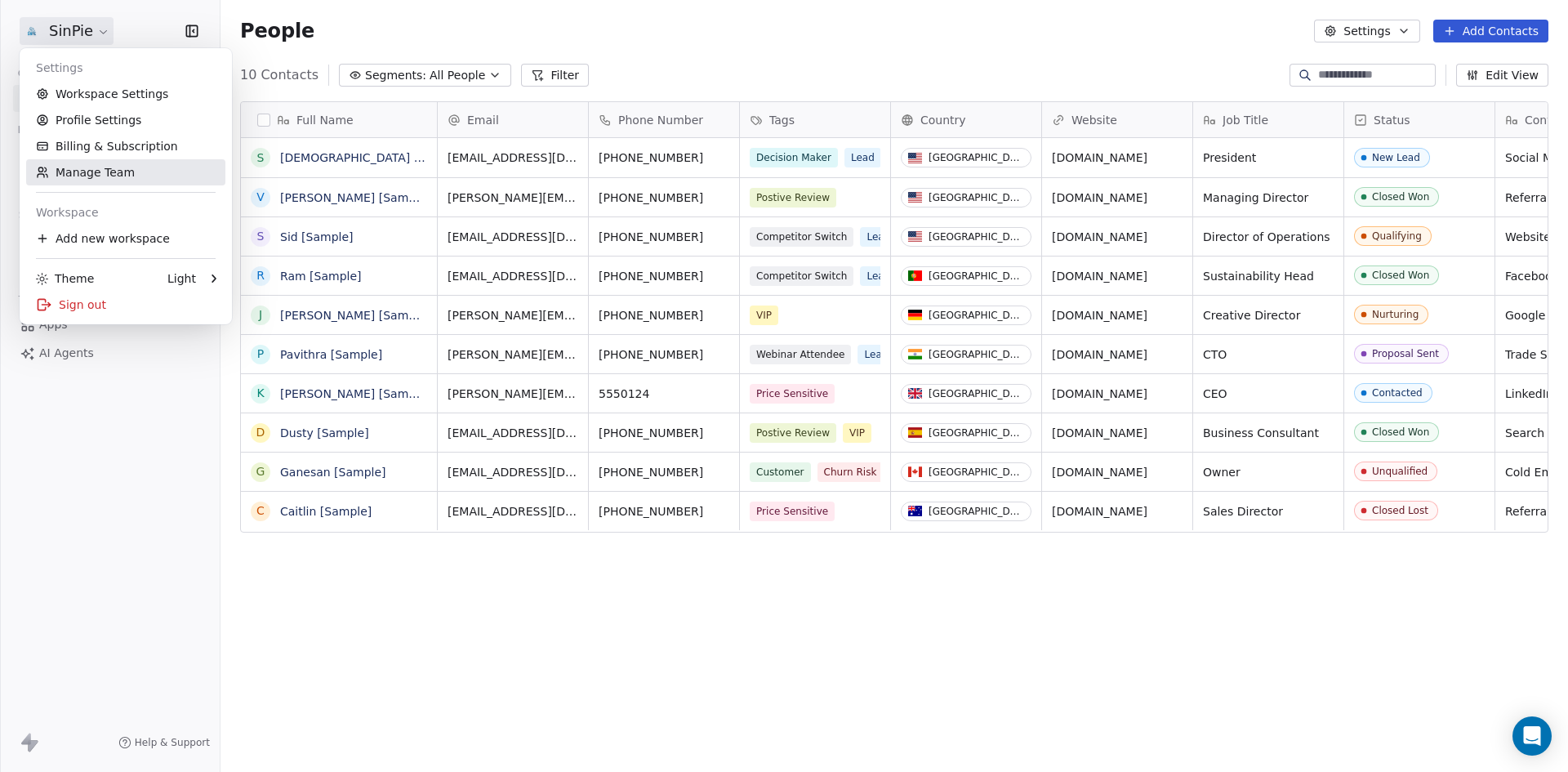
click at [109, 178] on link "Manage Team" at bounding box center [126, 172] width 200 height 26
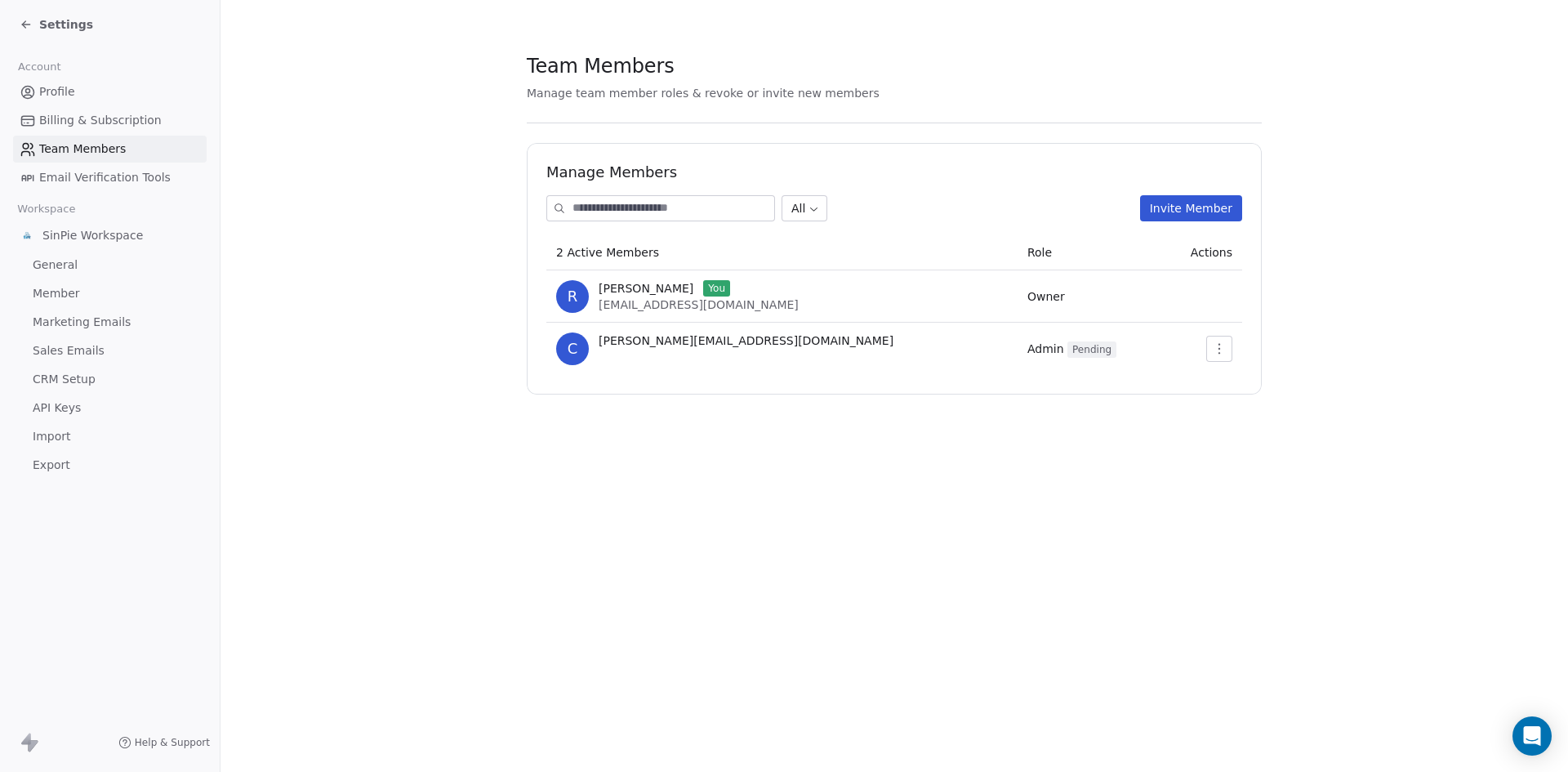
click at [1225, 350] on icon "button" at bounding box center [1220, 349] width 13 height 13
click at [1254, 386] on div "Resend Invite" at bounding box center [1262, 384] width 98 height 26
click at [25, 23] on icon at bounding box center [24, 23] width 4 height 4
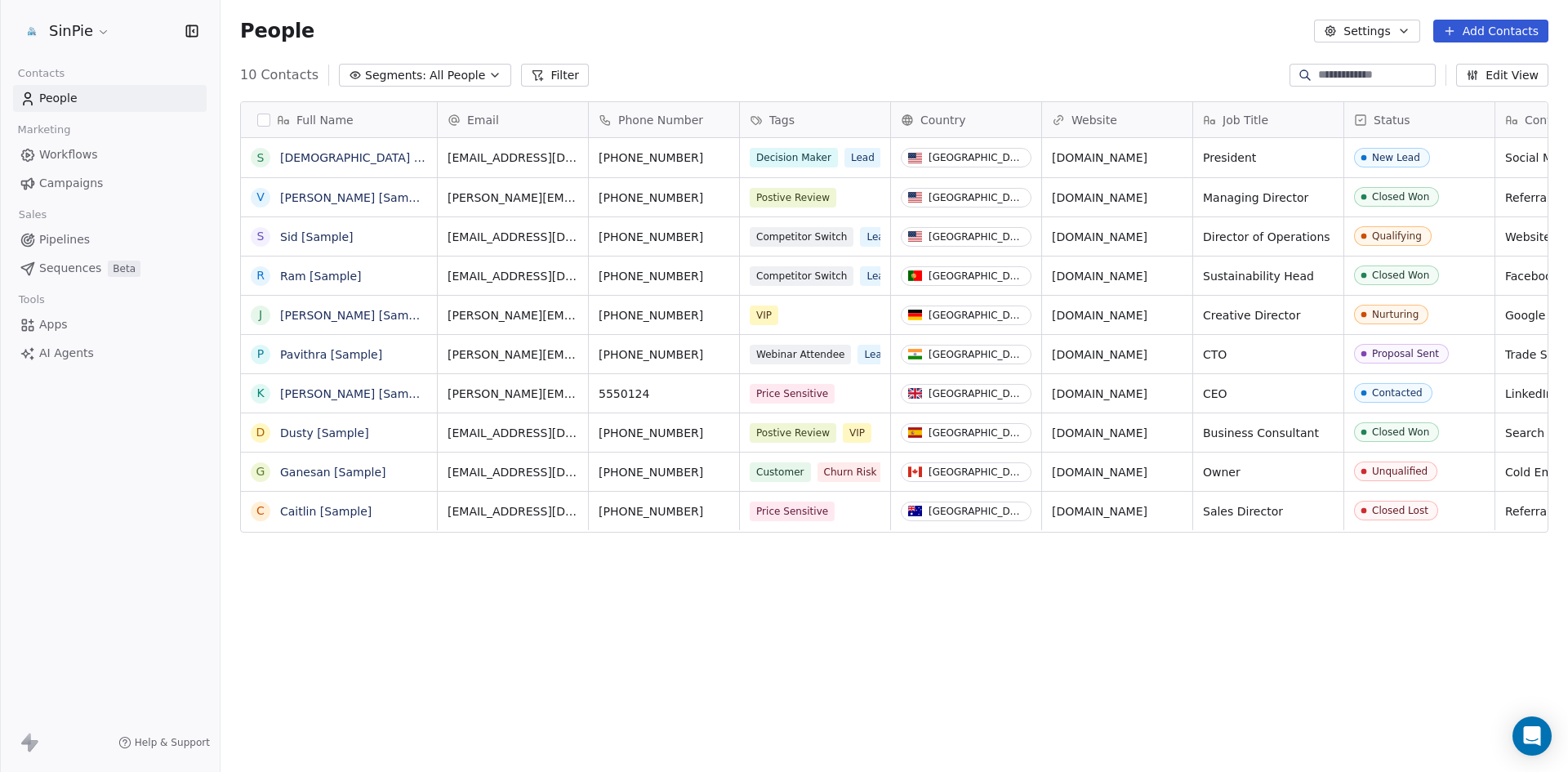
scroll to position [667, 1335]
click at [27, 324] on icon at bounding box center [27, 325] width 16 height 16
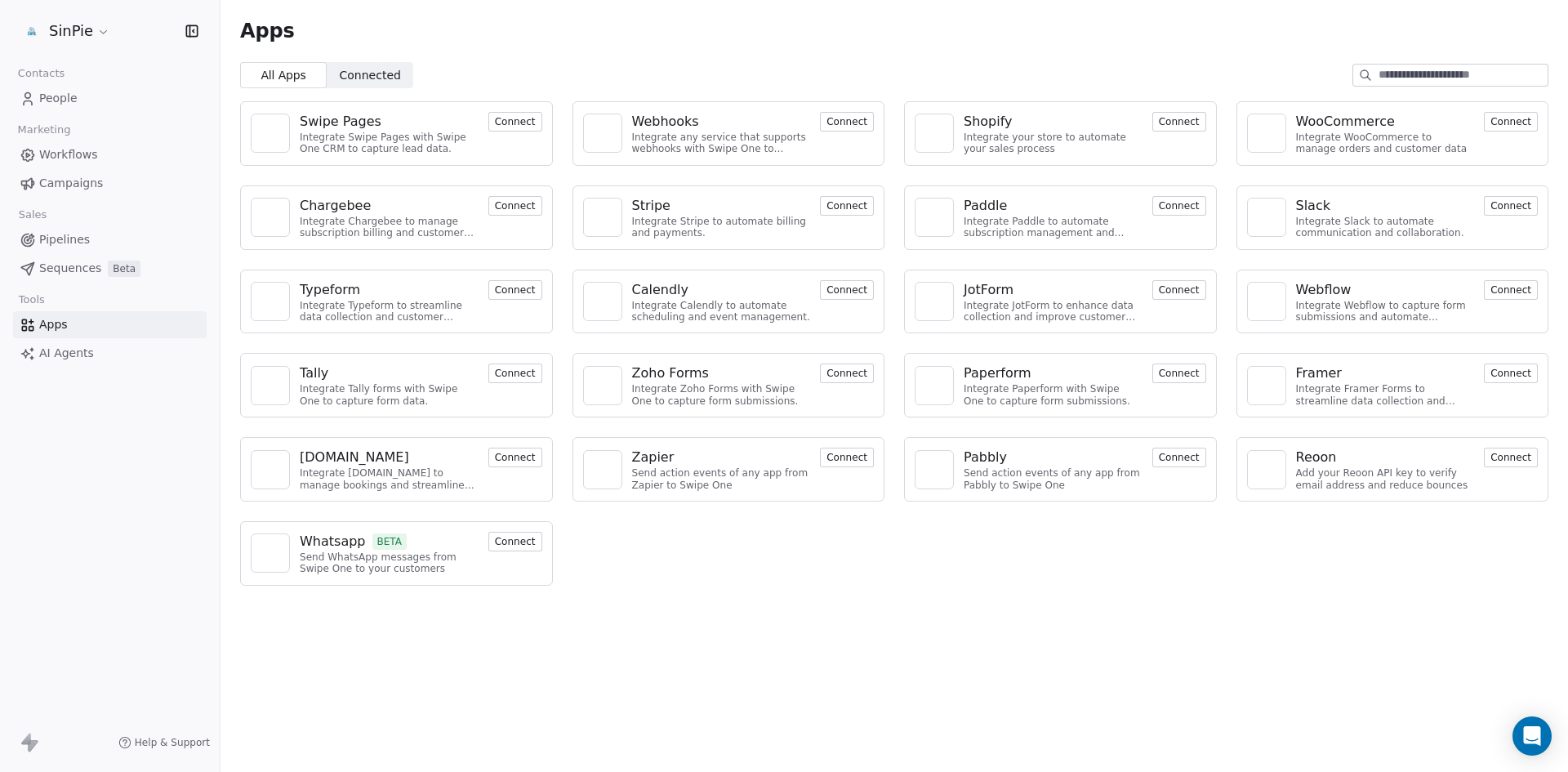
click at [350, 75] on span "Connected" at bounding box center [370, 75] width 61 height 17
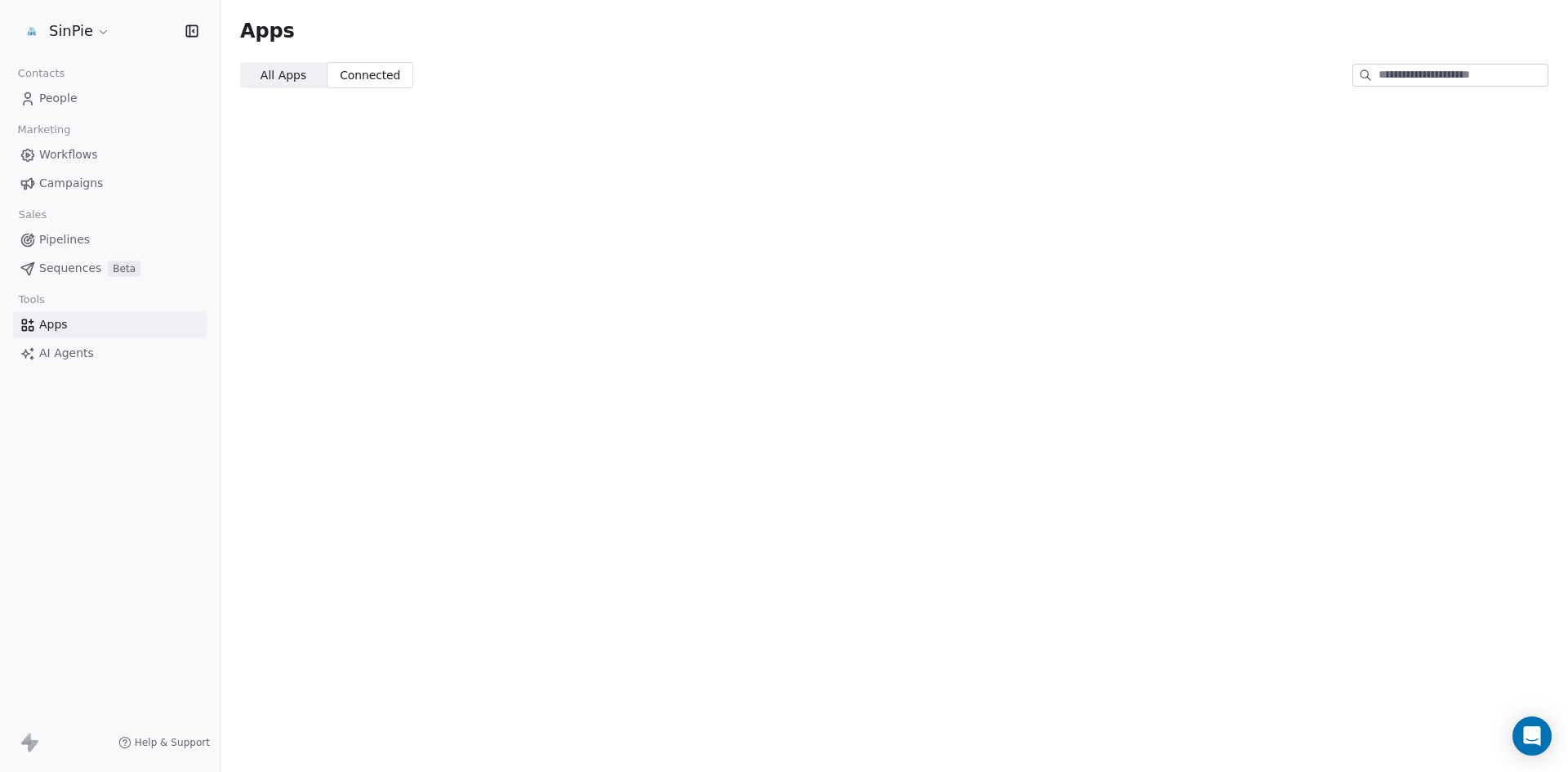
click at [292, 77] on span "All Apps" at bounding box center [284, 75] width 46 height 17
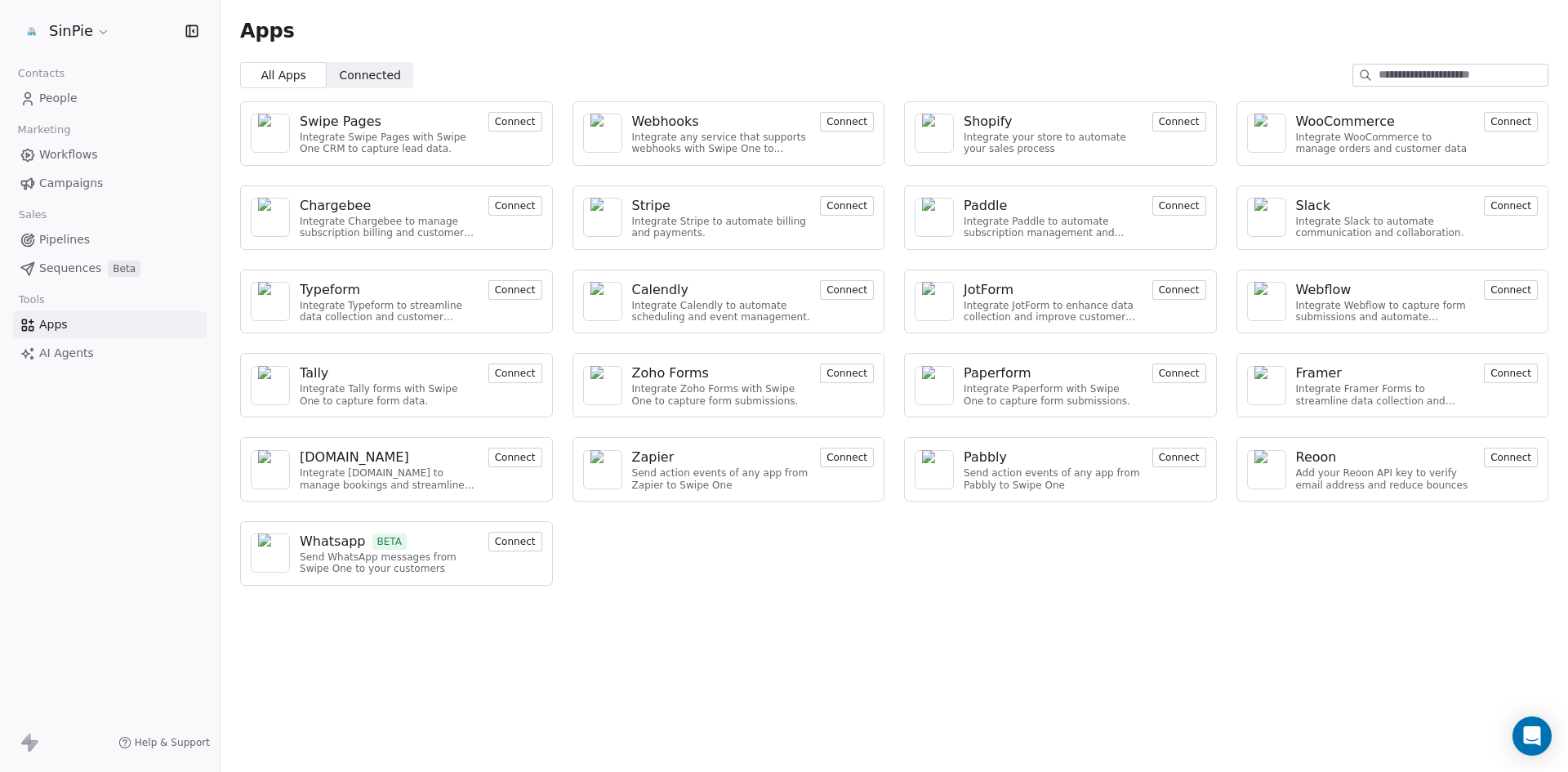
click at [79, 241] on span "Pipelines" at bounding box center [65, 239] width 51 height 17
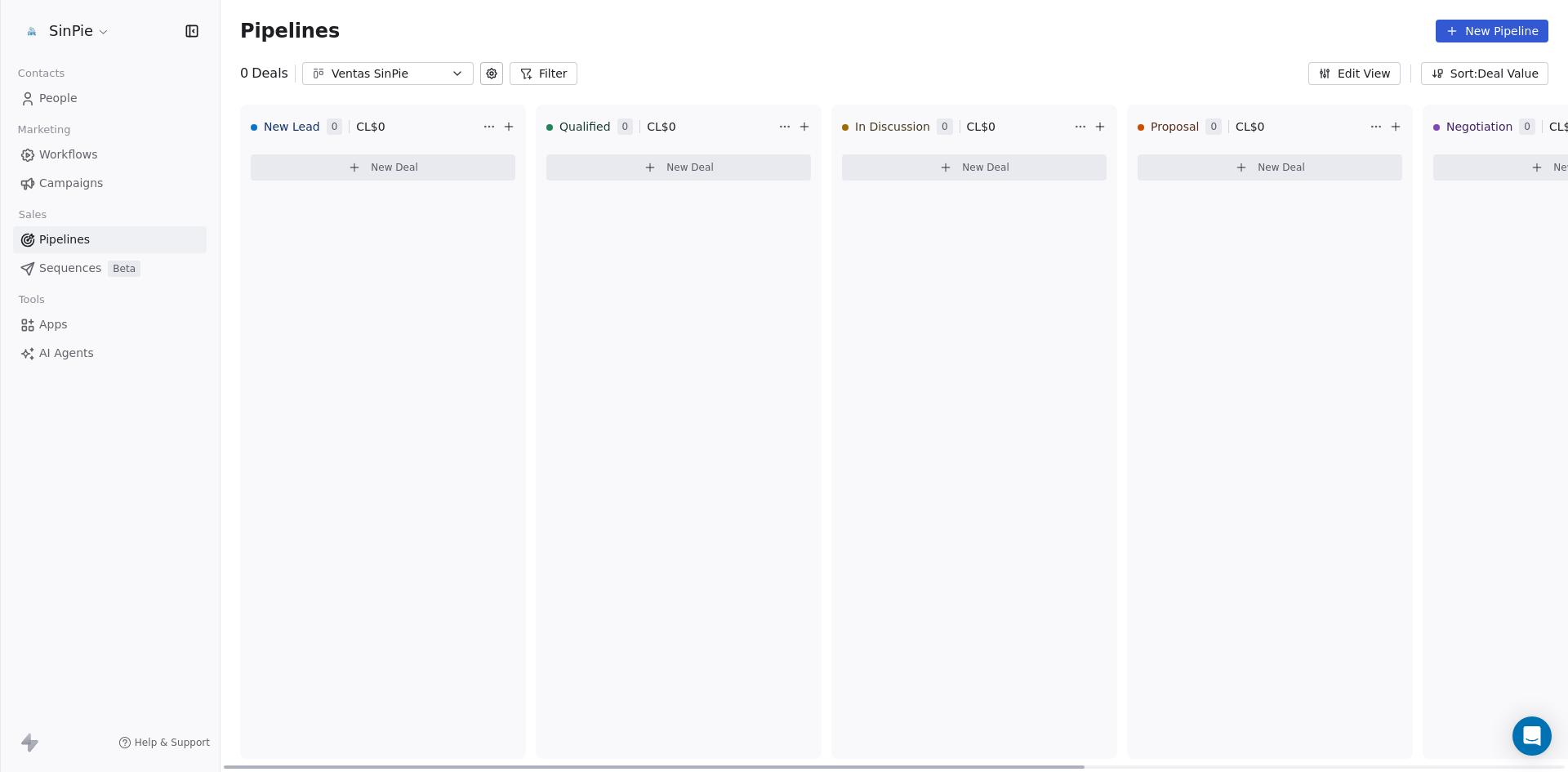
drag, startPoint x: 1069, startPoint y: 763, endPoint x: 931, endPoint y: 694, distance: 154.3
click at [931, 766] on div at bounding box center [654, 767] width 861 height 4
click at [69, 157] on span "Workflows" at bounding box center [68, 154] width 58 height 17
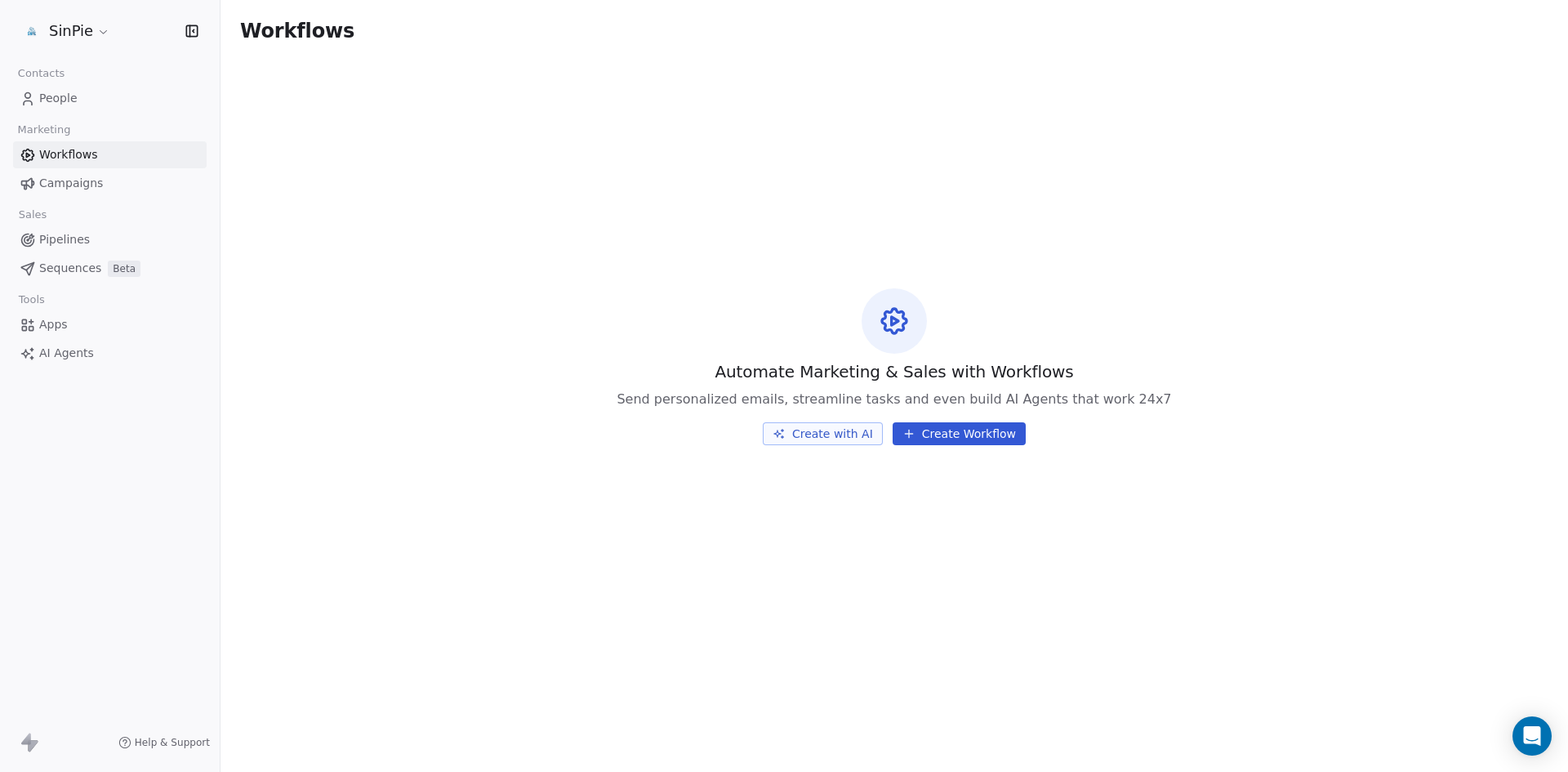
click at [59, 326] on span "Apps" at bounding box center [53, 325] width 28 height 17
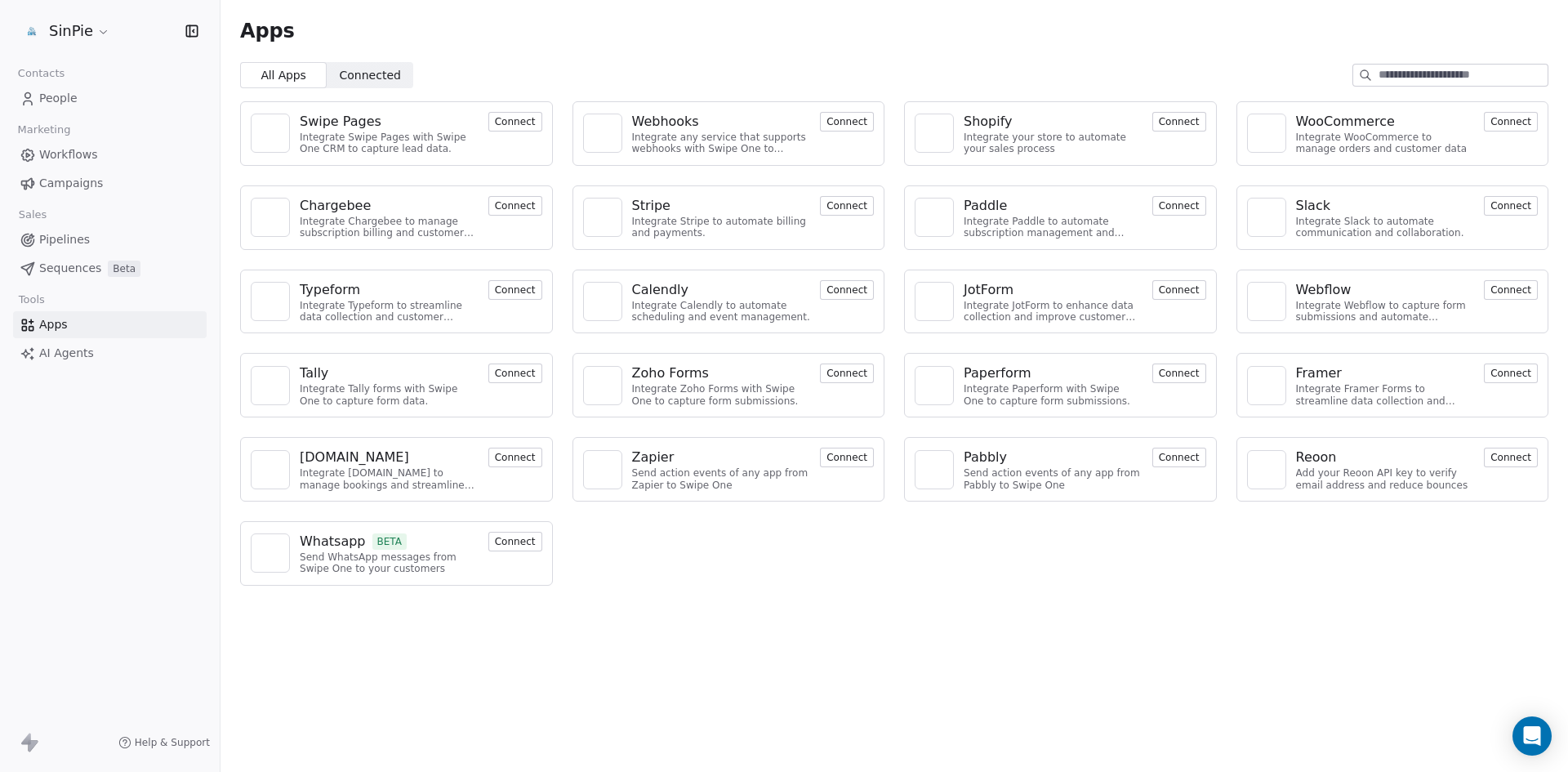
click at [379, 78] on span "Connected" at bounding box center [370, 75] width 61 height 17
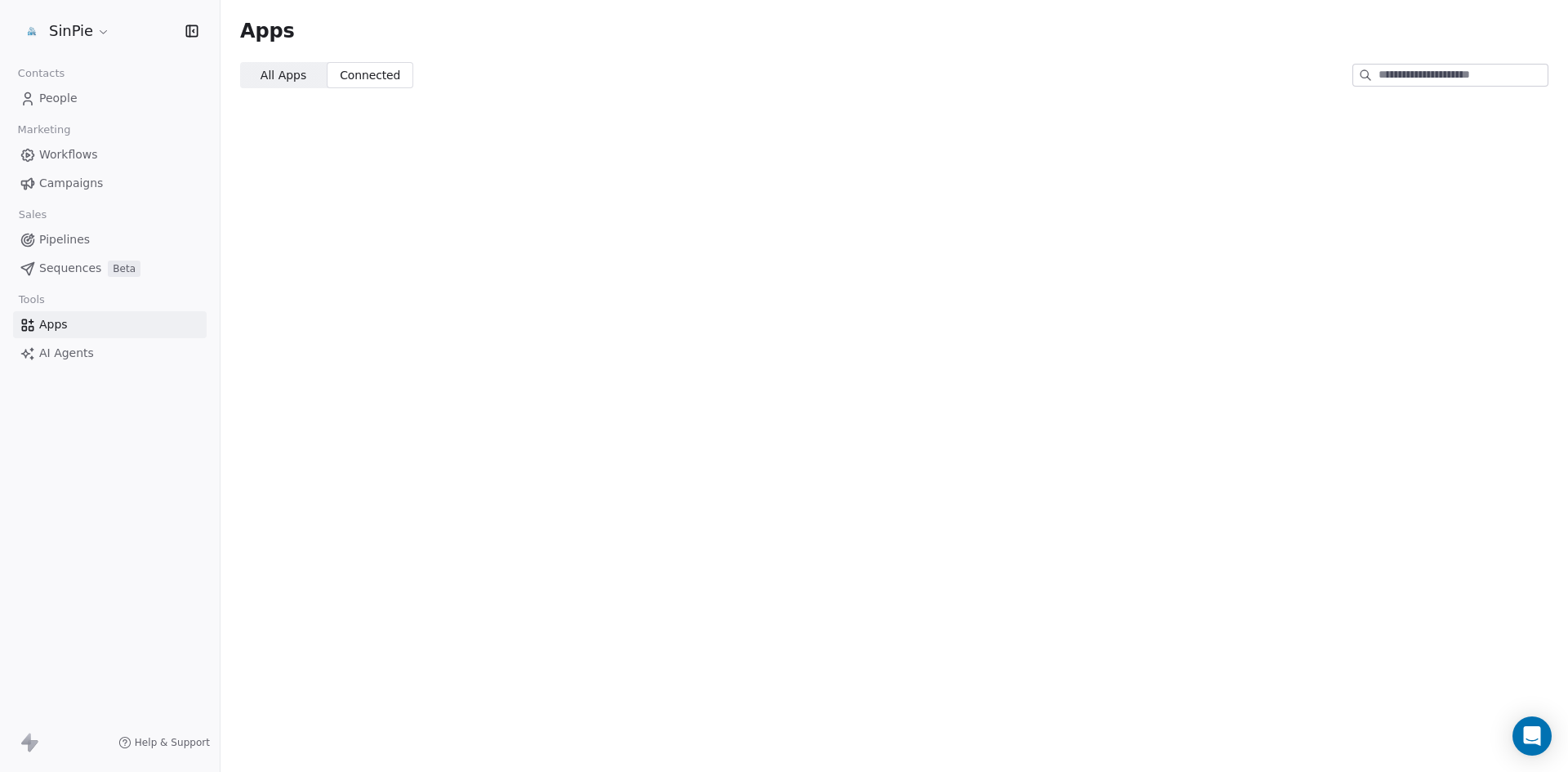
click at [283, 73] on span "All Apps" at bounding box center [284, 75] width 46 height 17
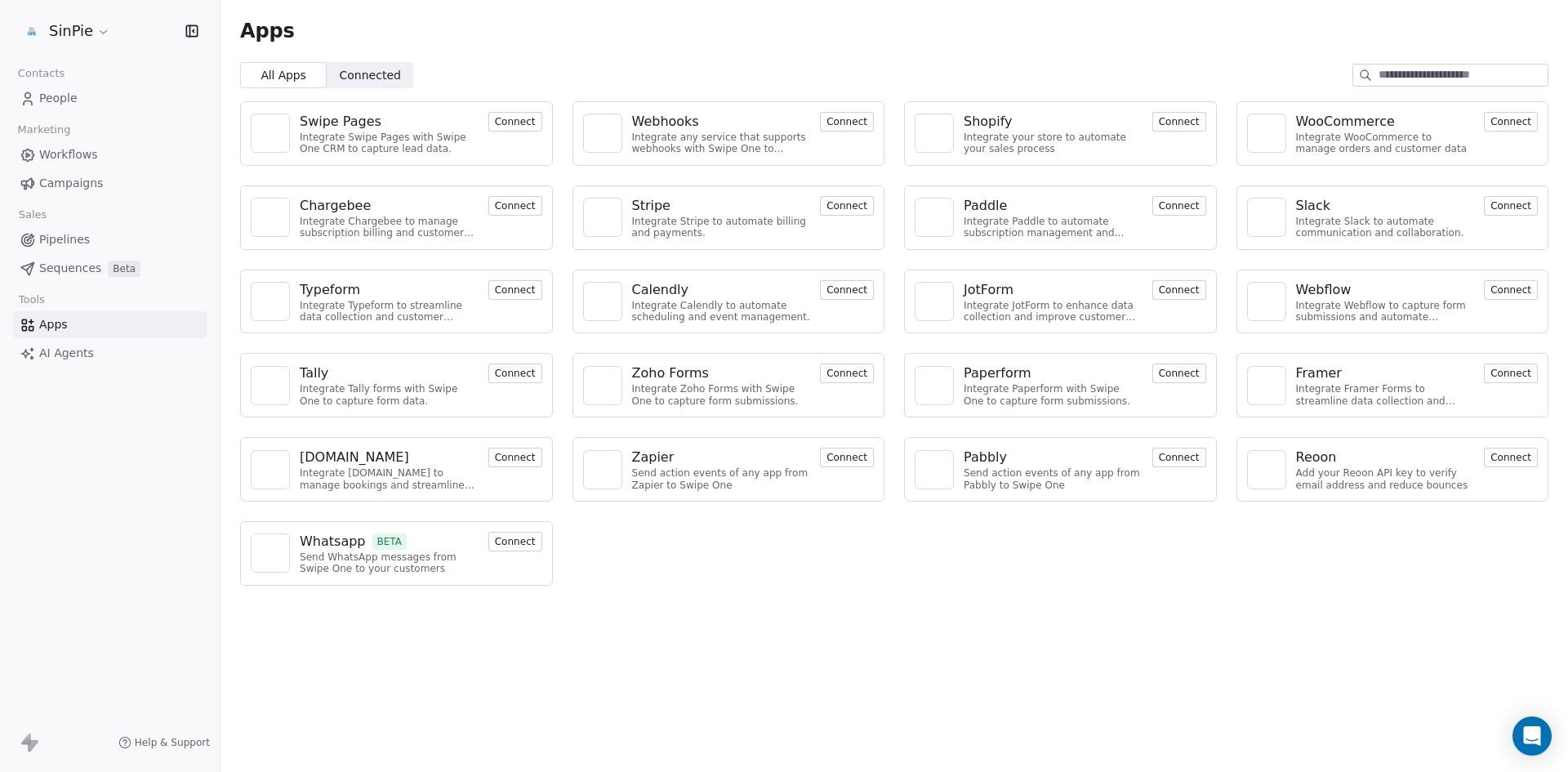
click at [374, 78] on span "Connected" at bounding box center [370, 75] width 61 height 17
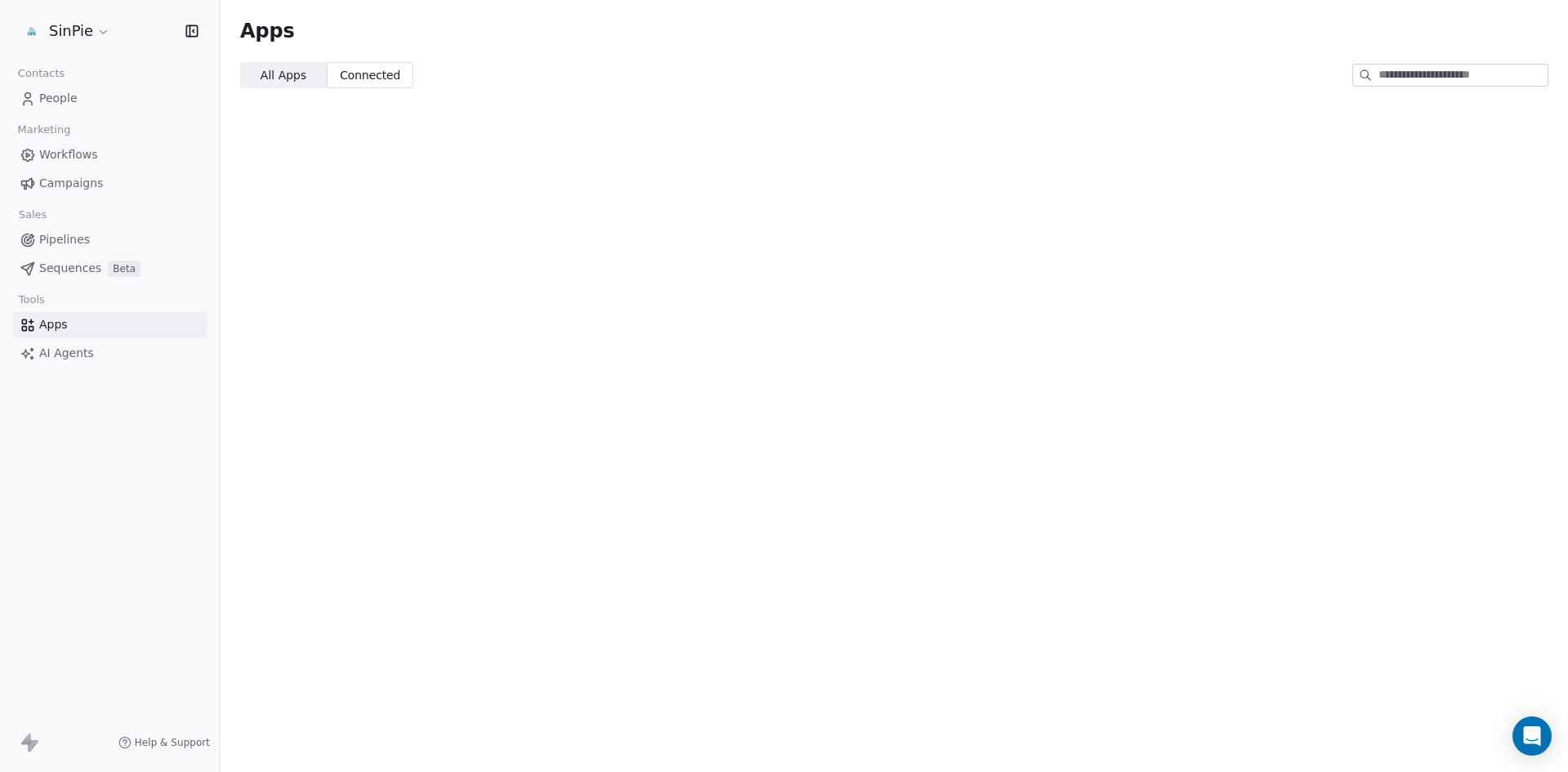
click at [274, 79] on span "All Apps" at bounding box center [284, 75] width 46 height 17
